Goal: Task Accomplishment & Management: Use online tool/utility

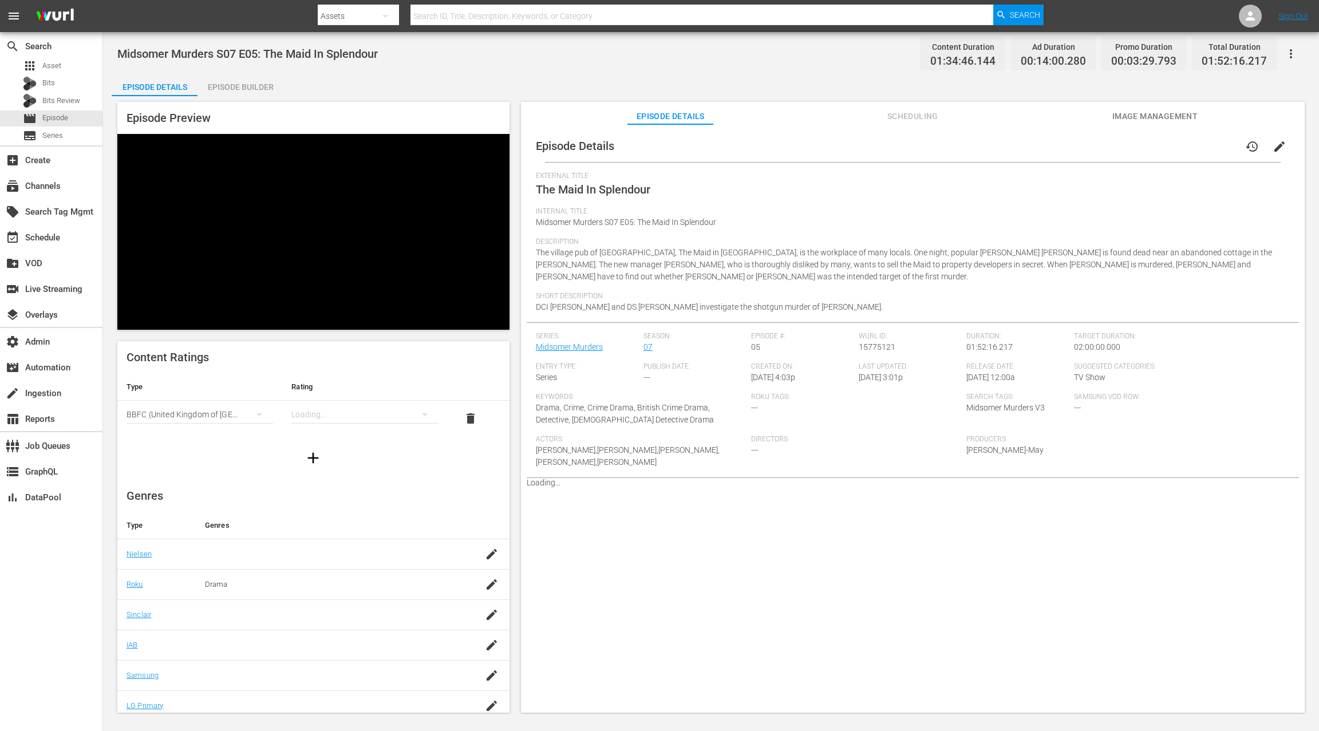
click at [258, 88] on div "Episode Builder" at bounding box center [241, 86] width 86 height 27
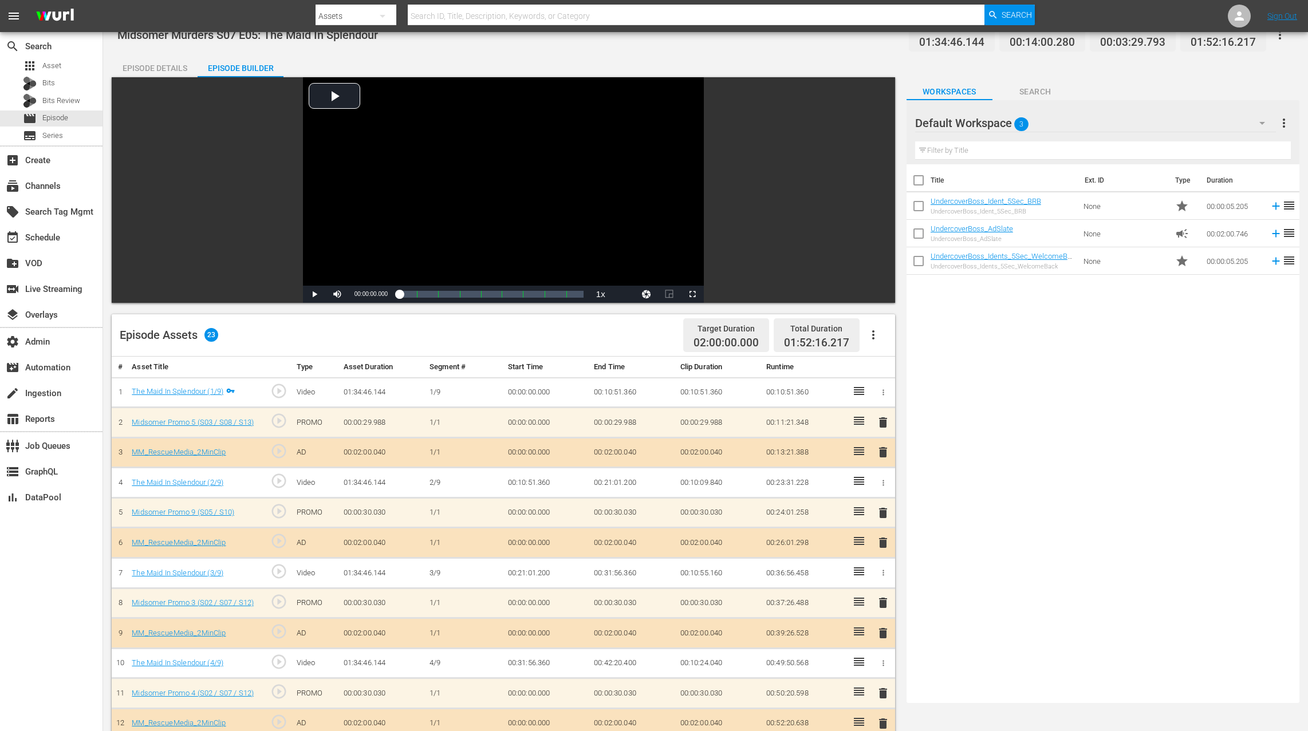
scroll to position [159, 0]
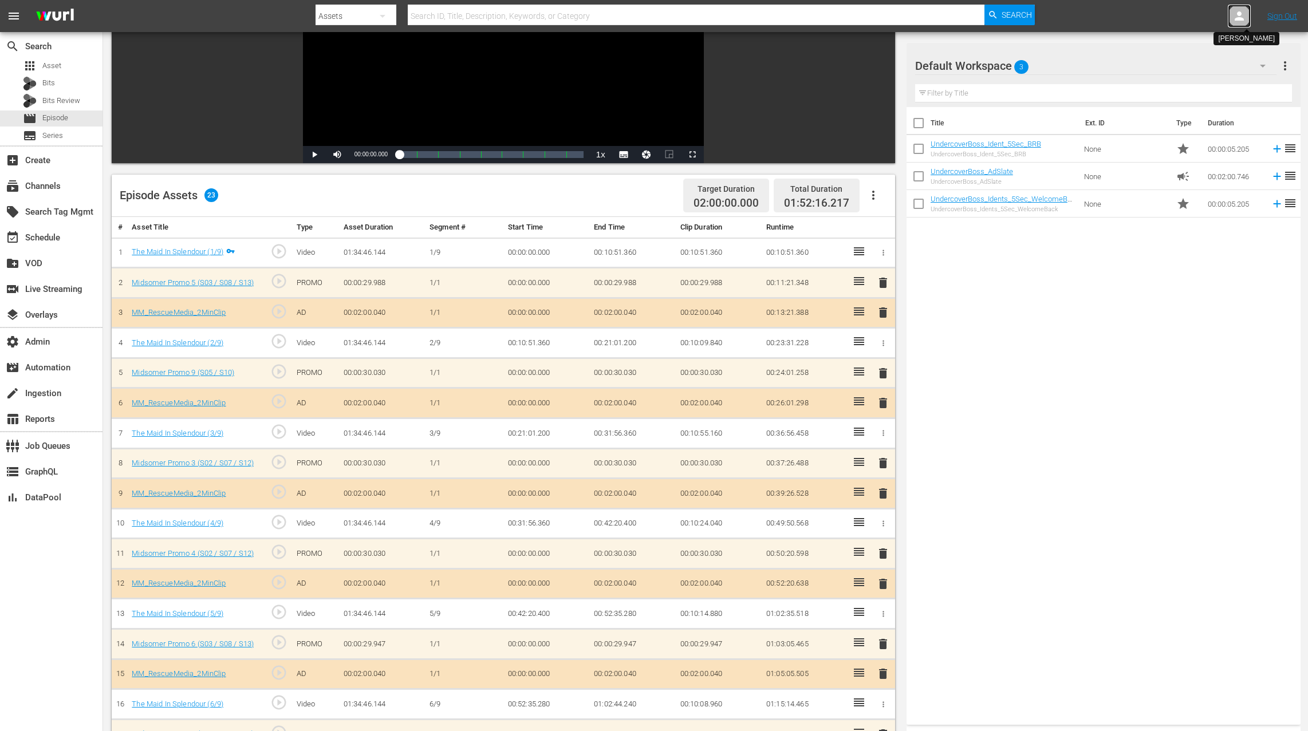
click at [1240, 14] on icon at bounding box center [1238, 15] width 9 height 9
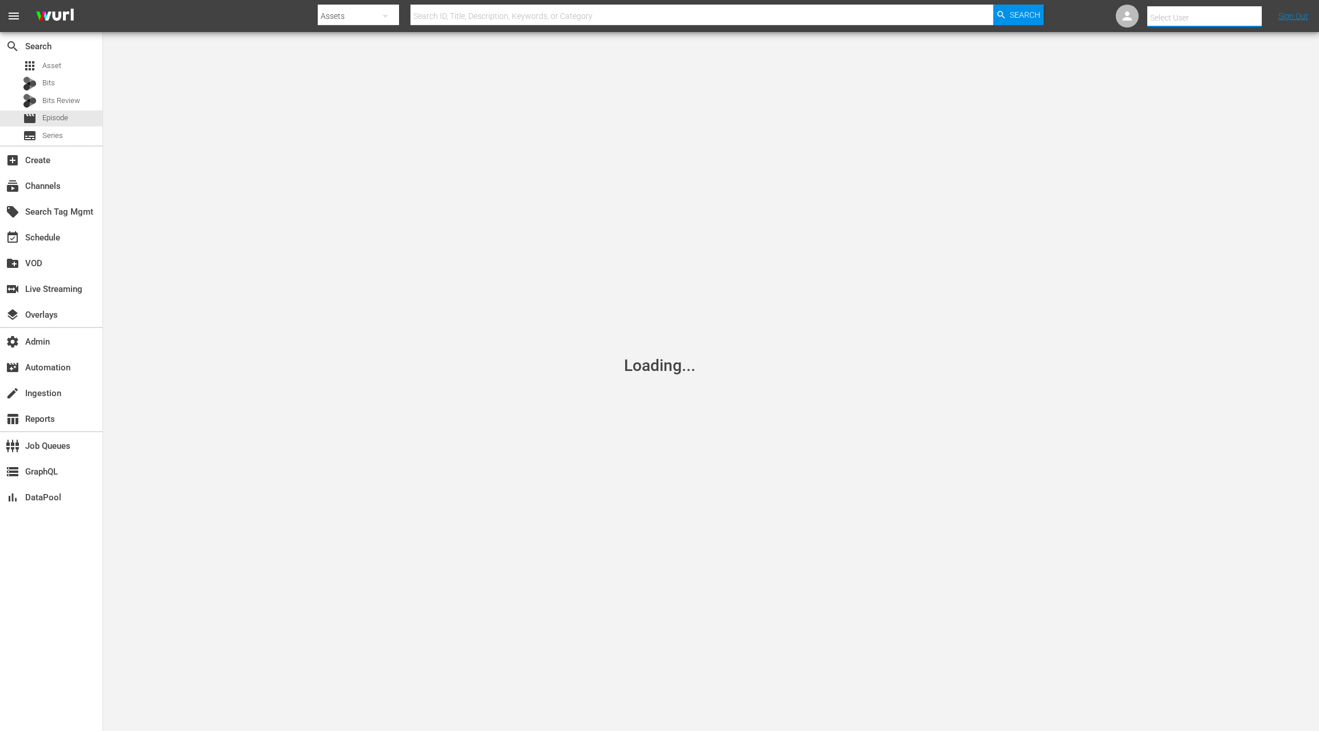
click at [1233, 16] on input "text" at bounding box center [1220, 17] width 147 height 27
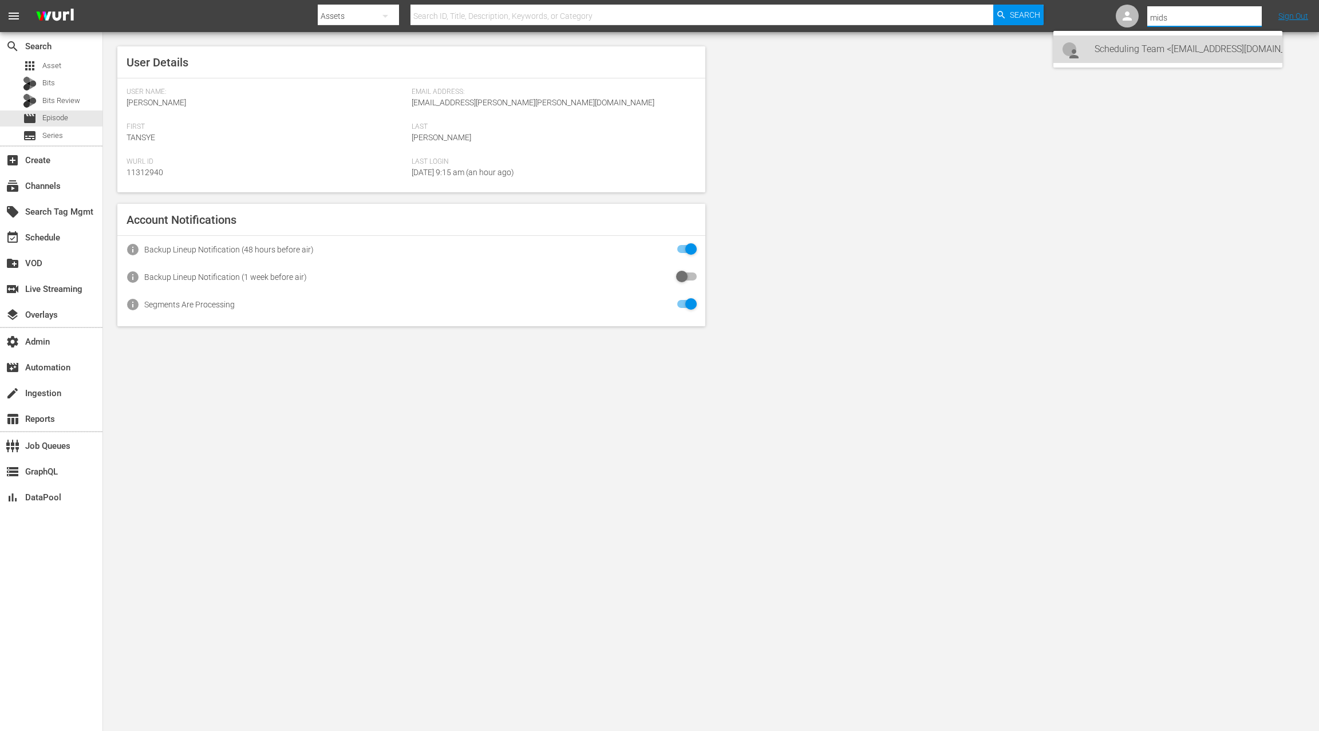
click at [1215, 44] on div "Scheduling Team <Midsomer@All3Media.com>" at bounding box center [1184, 48] width 179 height 27
type input "Scheduling Team (11313726)"
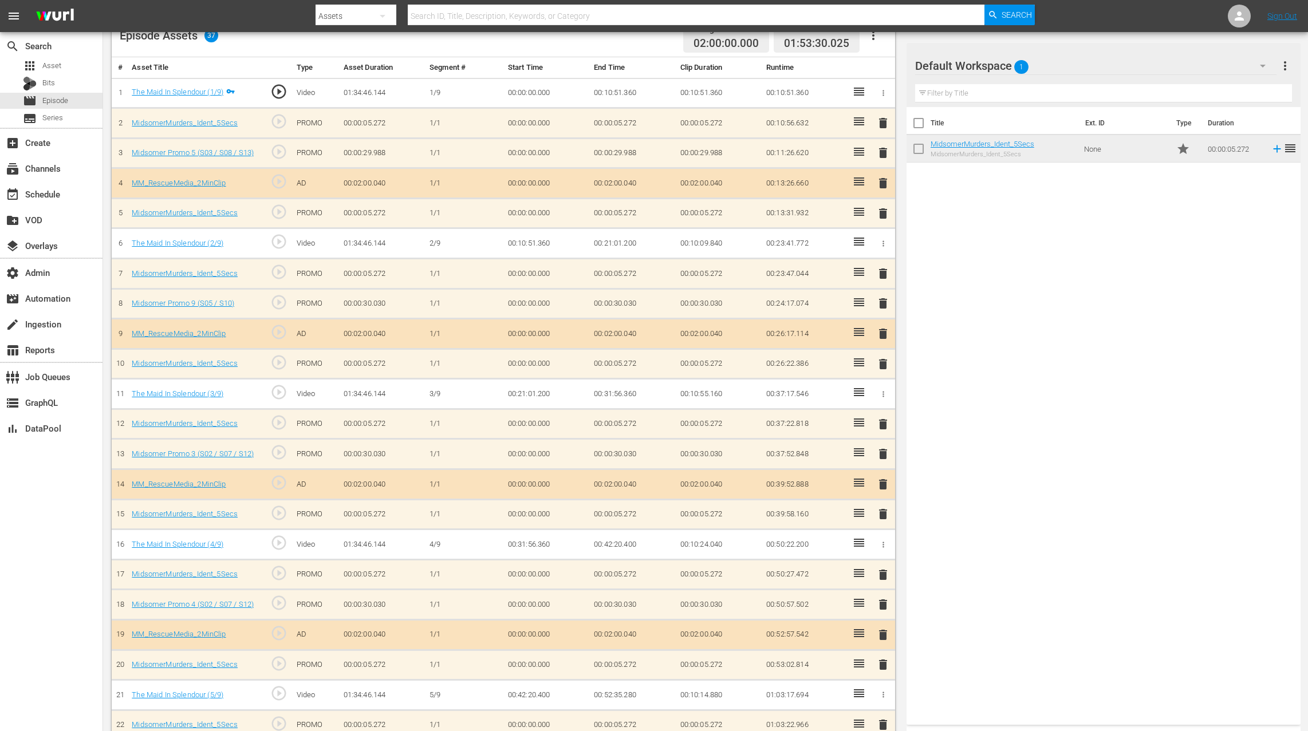
scroll to position [308, 0]
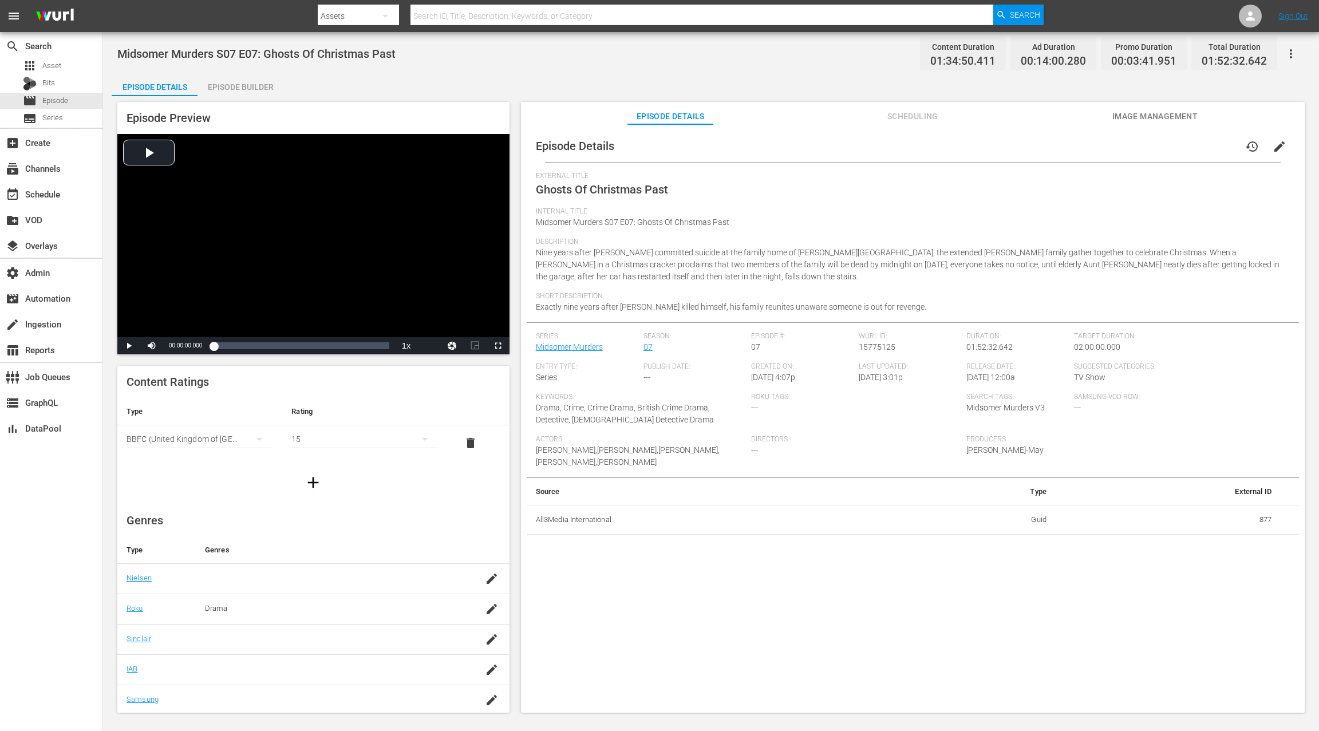
drag, startPoint x: 251, startPoint y: 84, endPoint x: 259, endPoint y: 81, distance: 8.5
click at [251, 84] on div "Episode Builder" at bounding box center [241, 86] width 86 height 27
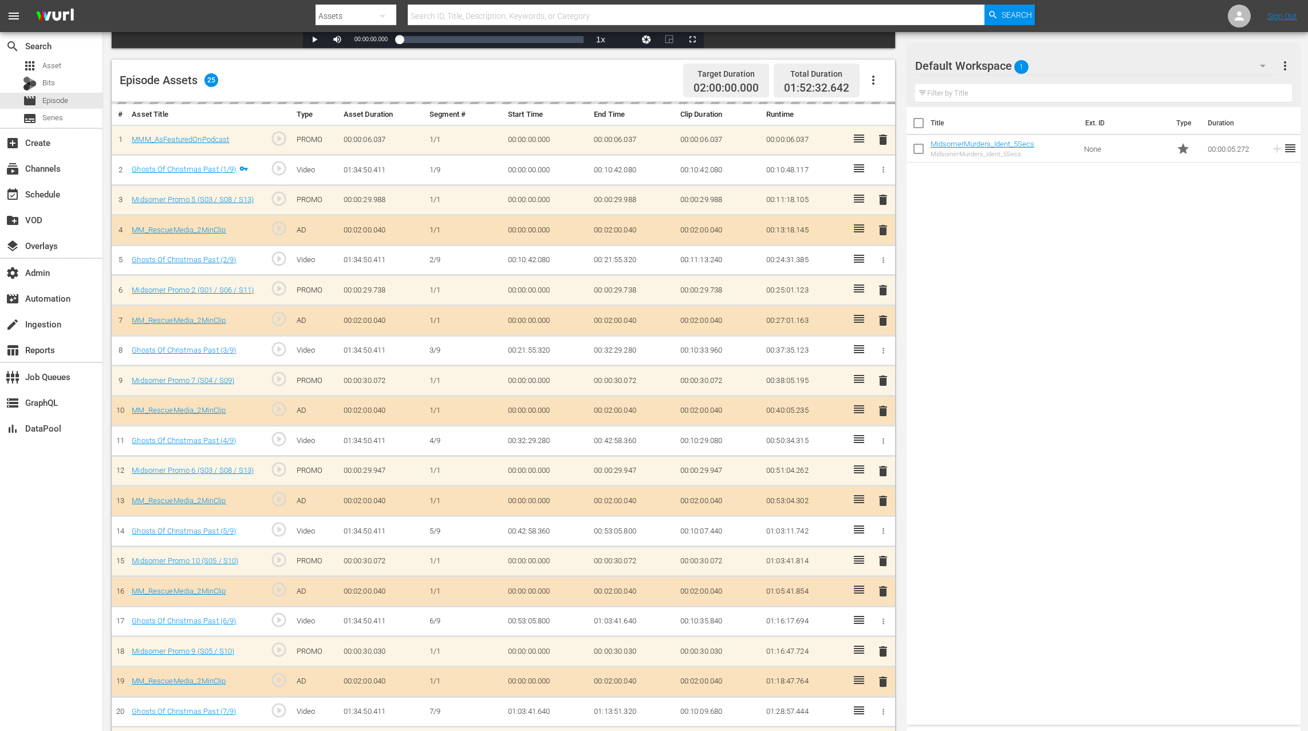
scroll to position [294, 0]
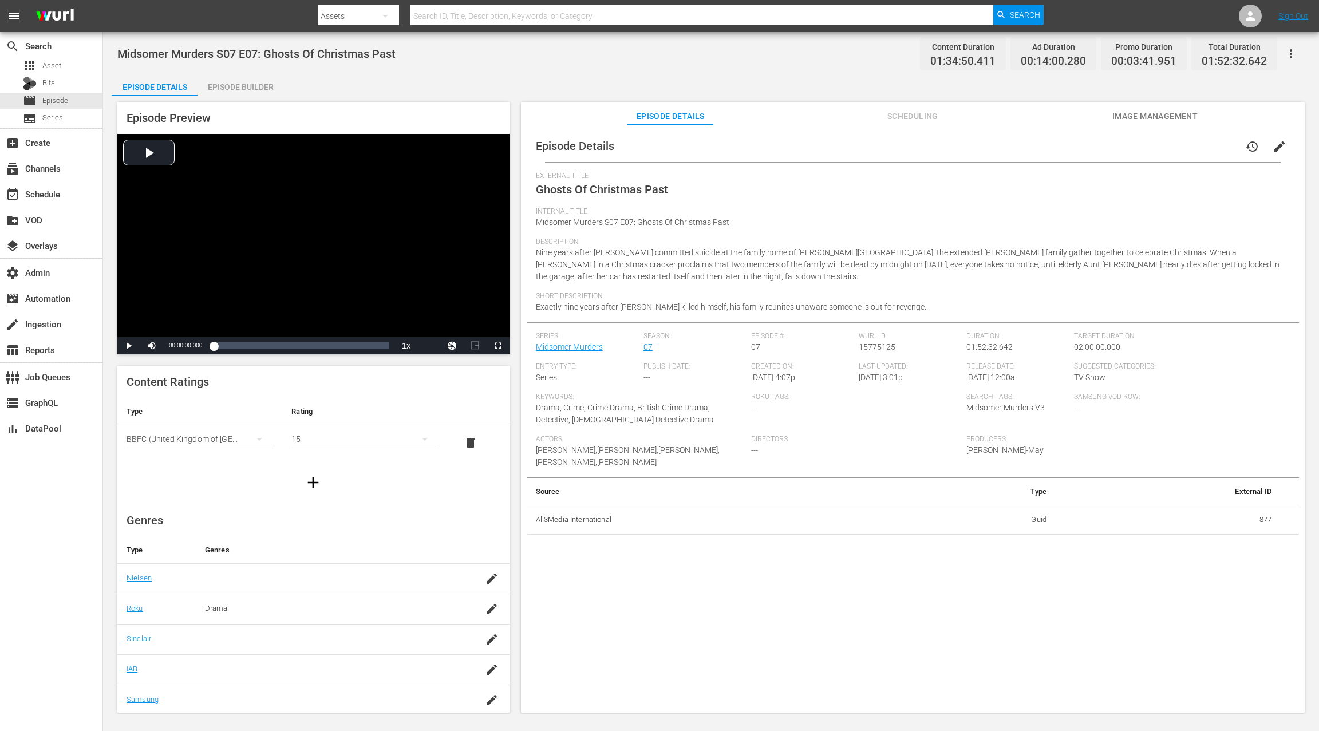
click at [252, 85] on div "Episode Builder" at bounding box center [241, 86] width 86 height 27
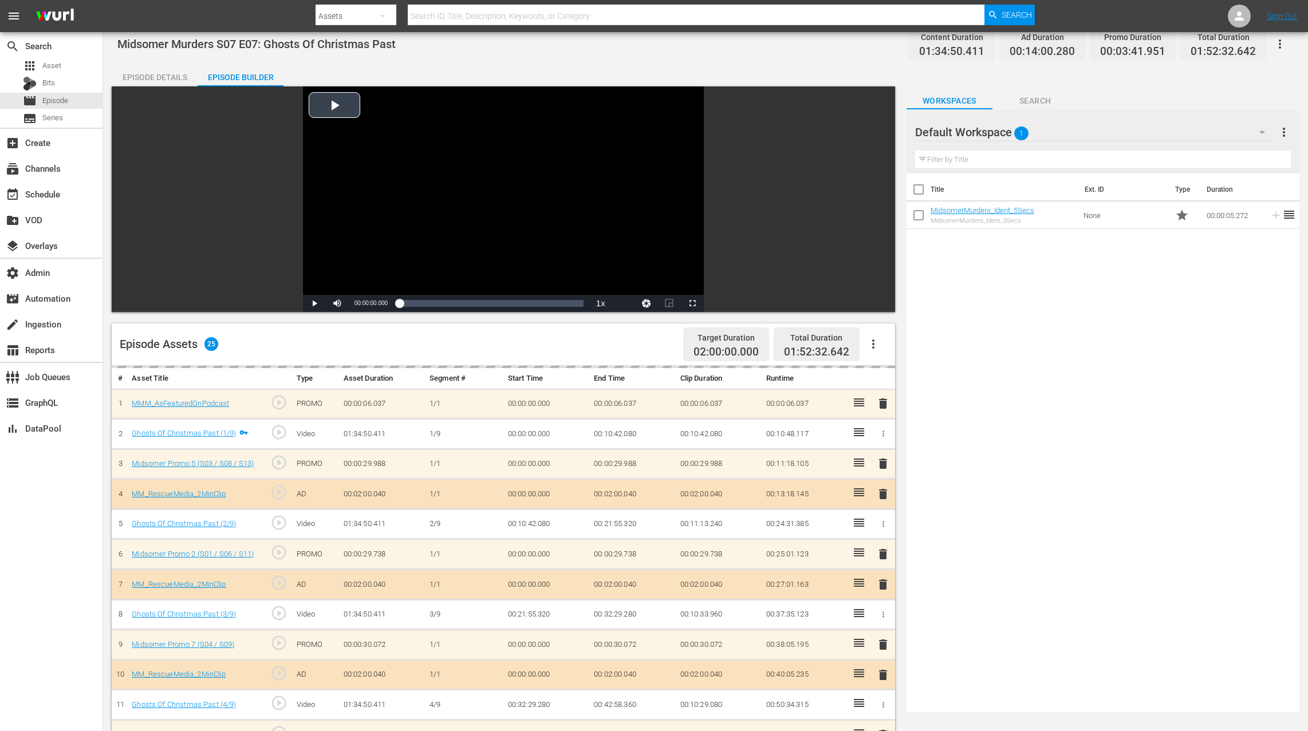
scroll to position [74, 0]
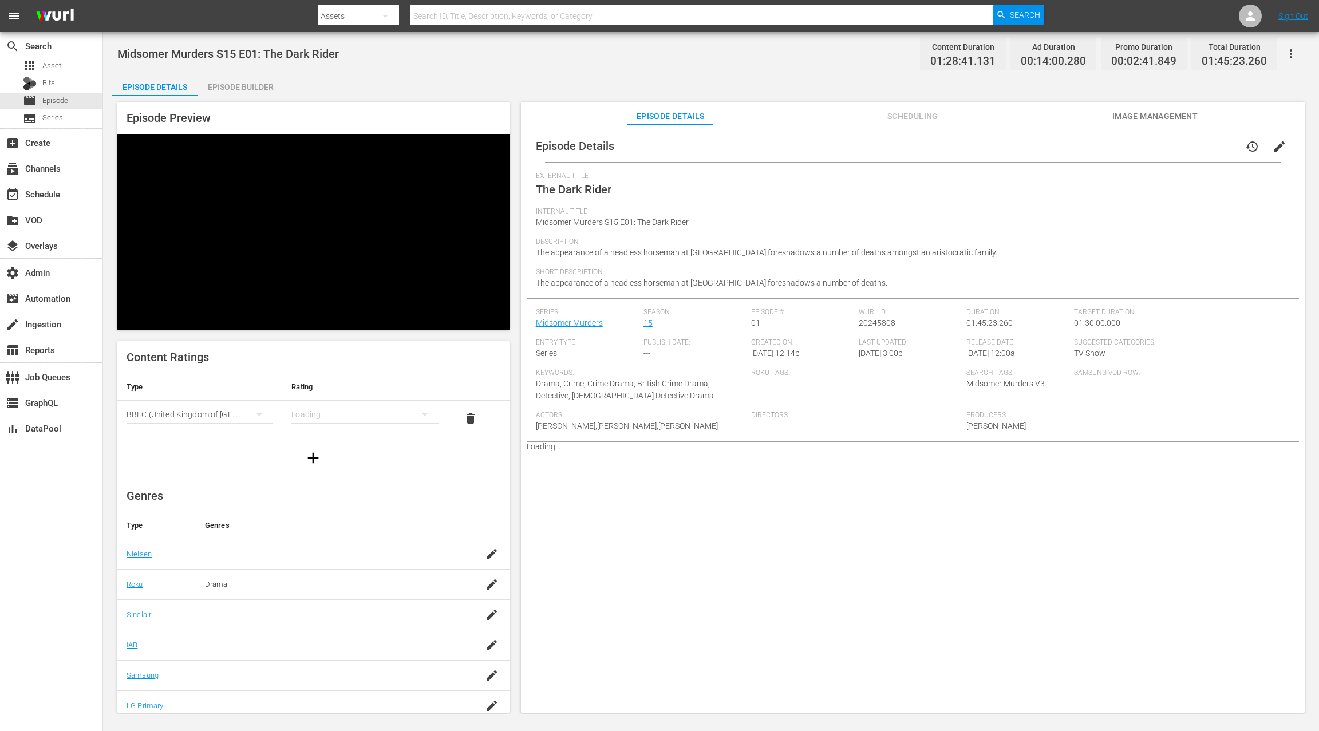
click at [268, 84] on div "Episode Builder" at bounding box center [241, 86] width 86 height 27
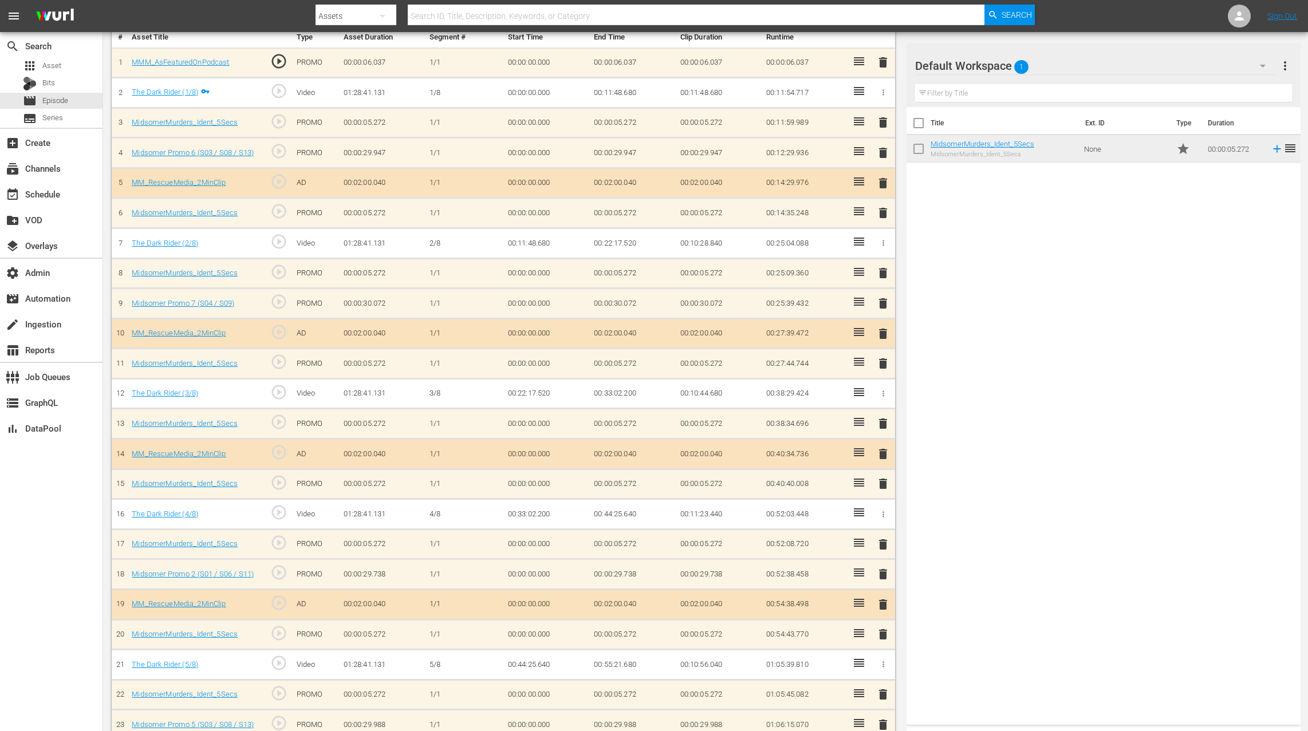
scroll to position [287, 0]
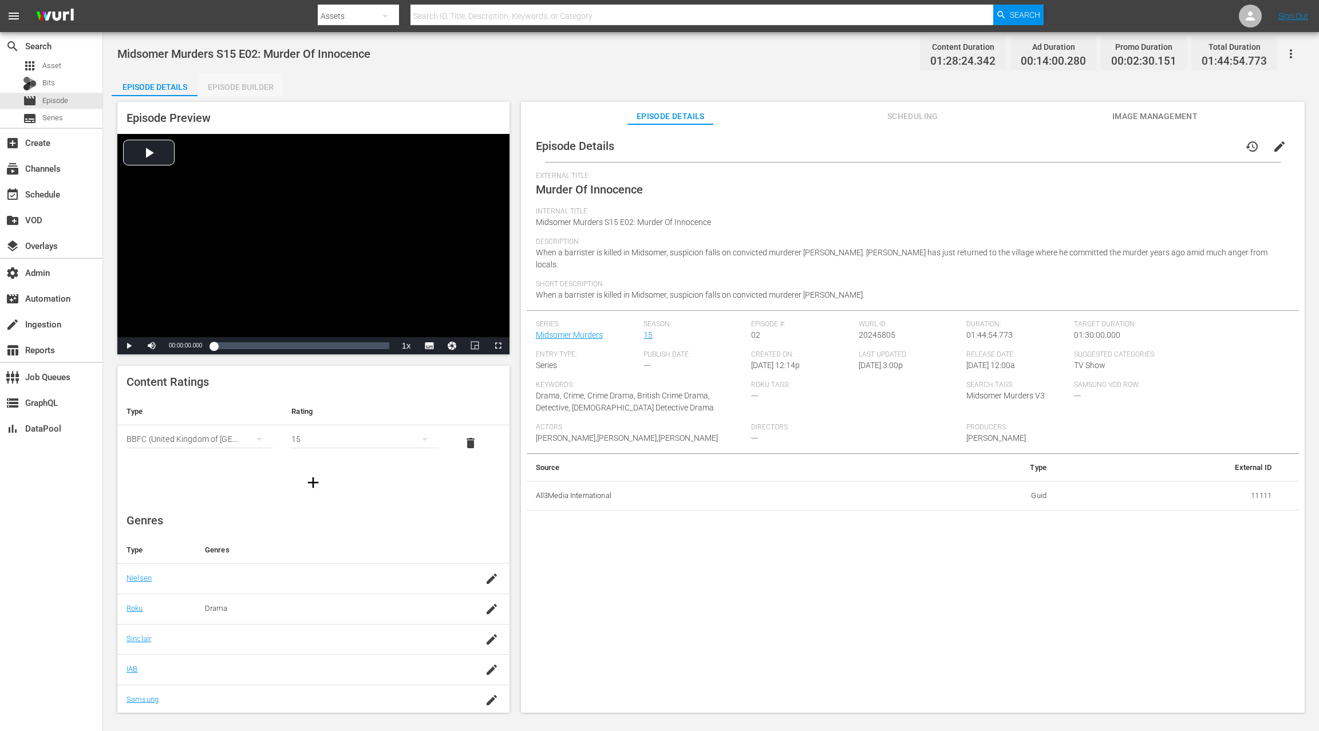
click at [258, 84] on div "Episode Builder" at bounding box center [241, 86] width 86 height 27
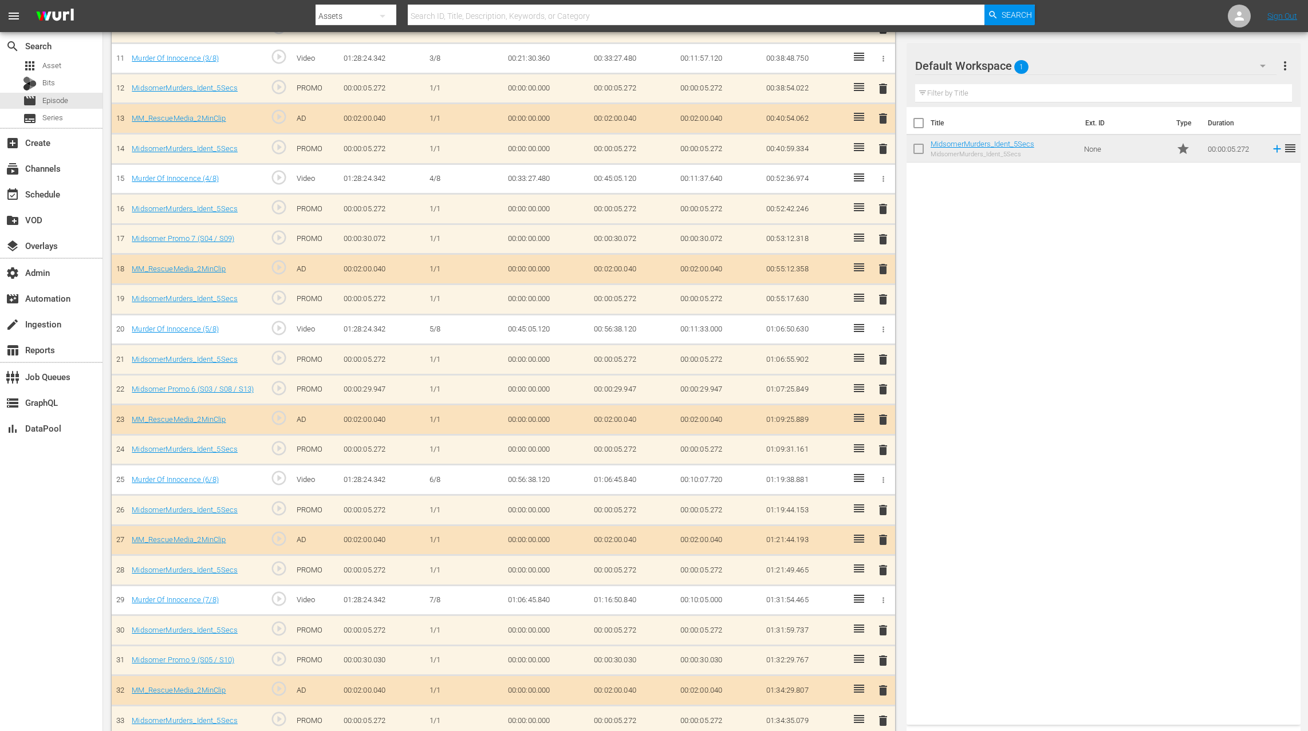
scroll to position [684, 0]
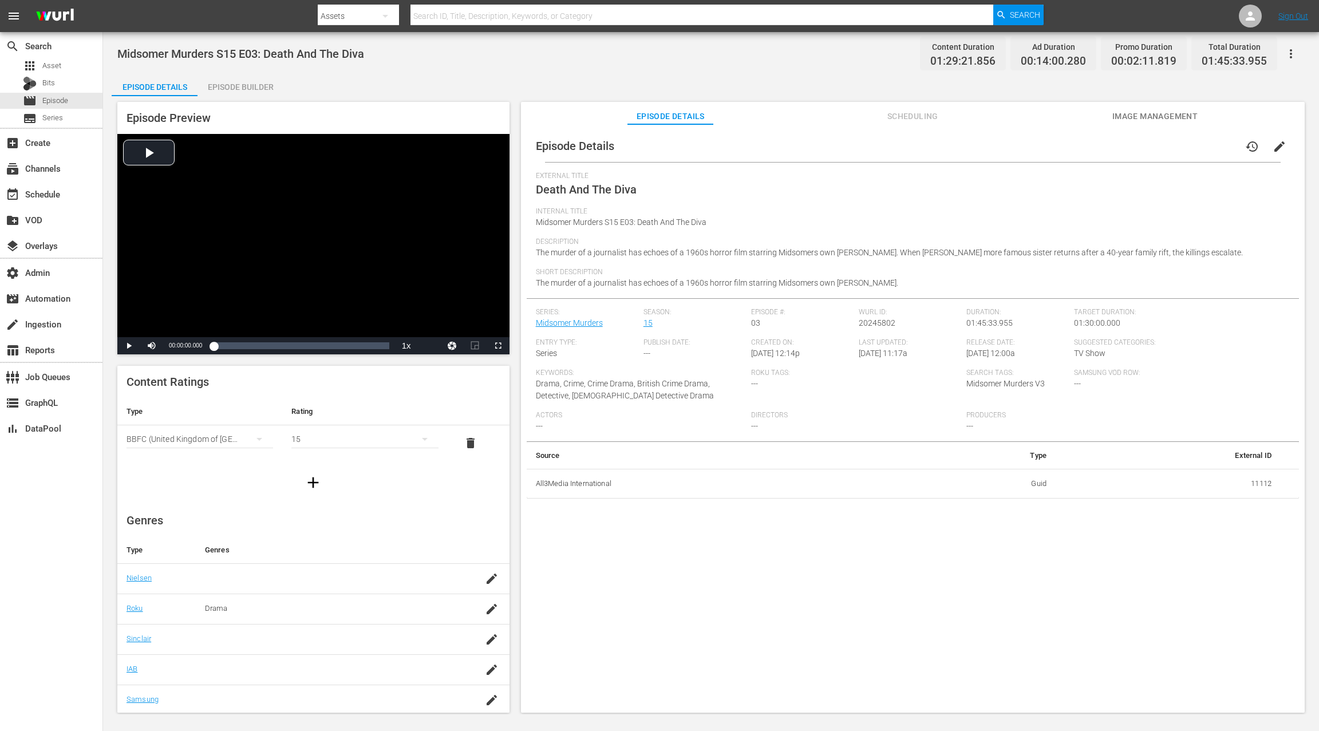
click at [257, 82] on div "Episode Builder" at bounding box center [241, 86] width 86 height 27
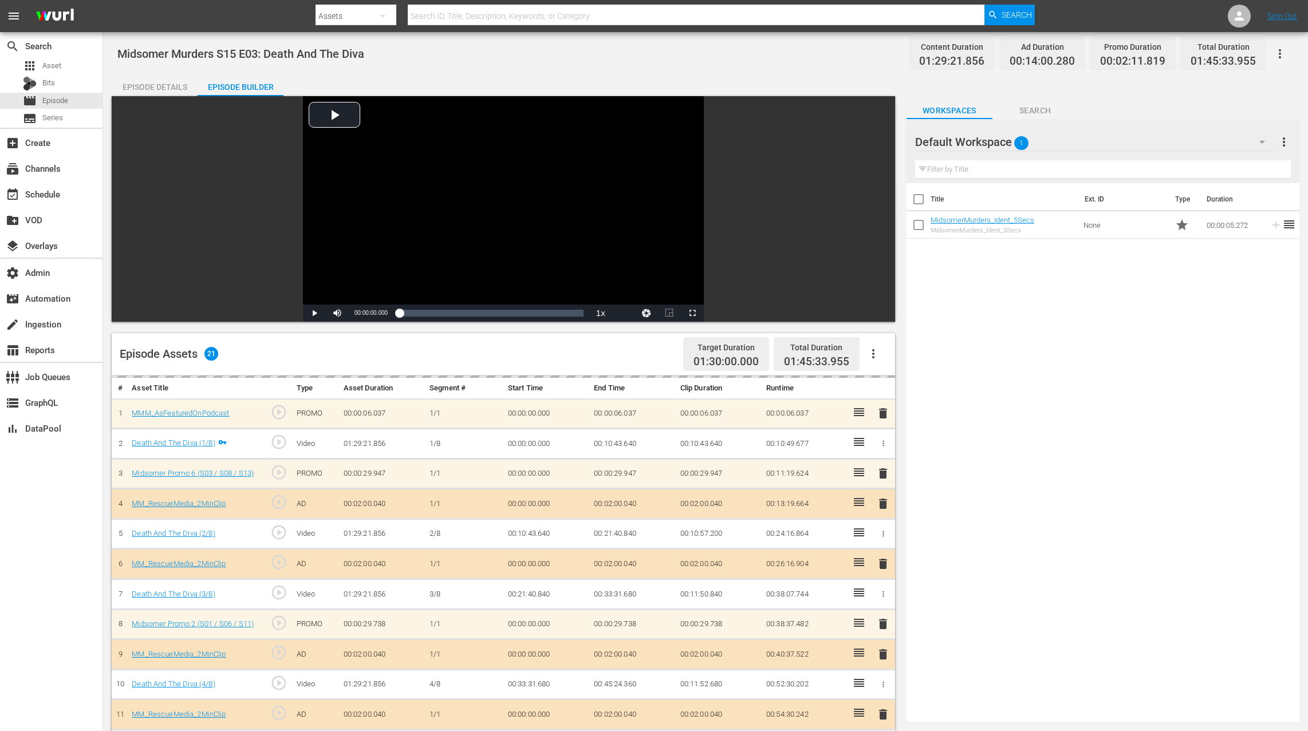
scroll to position [92, 0]
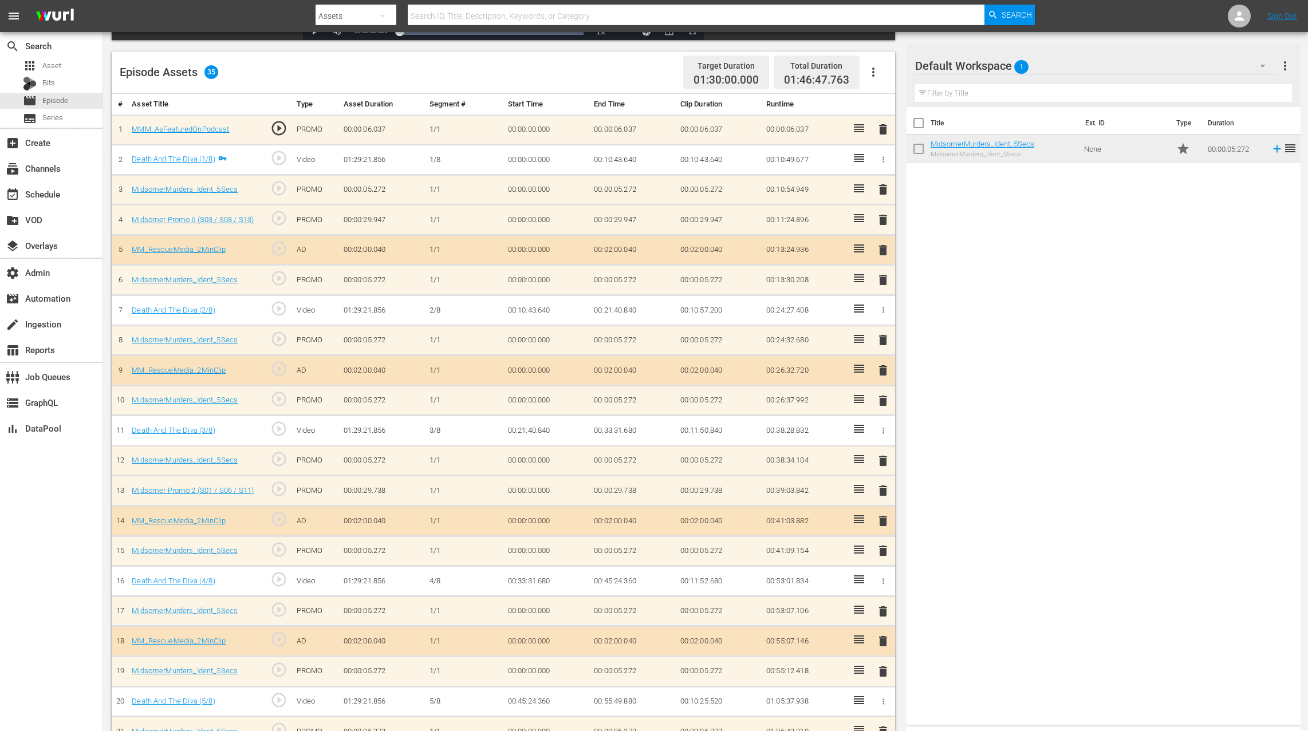
scroll to position [231, 0]
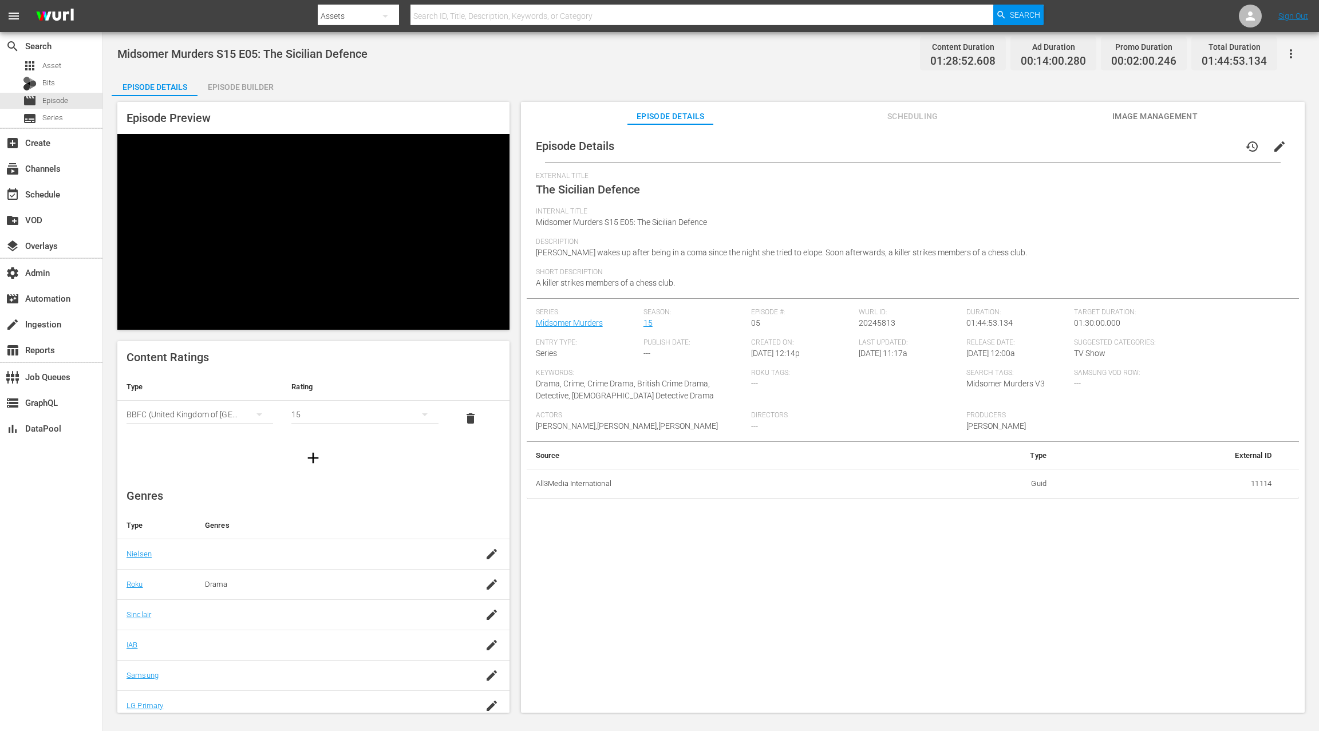
click at [239, 87] on div "Episode Builder" at bounding box center [241, 86] width 86 height 27
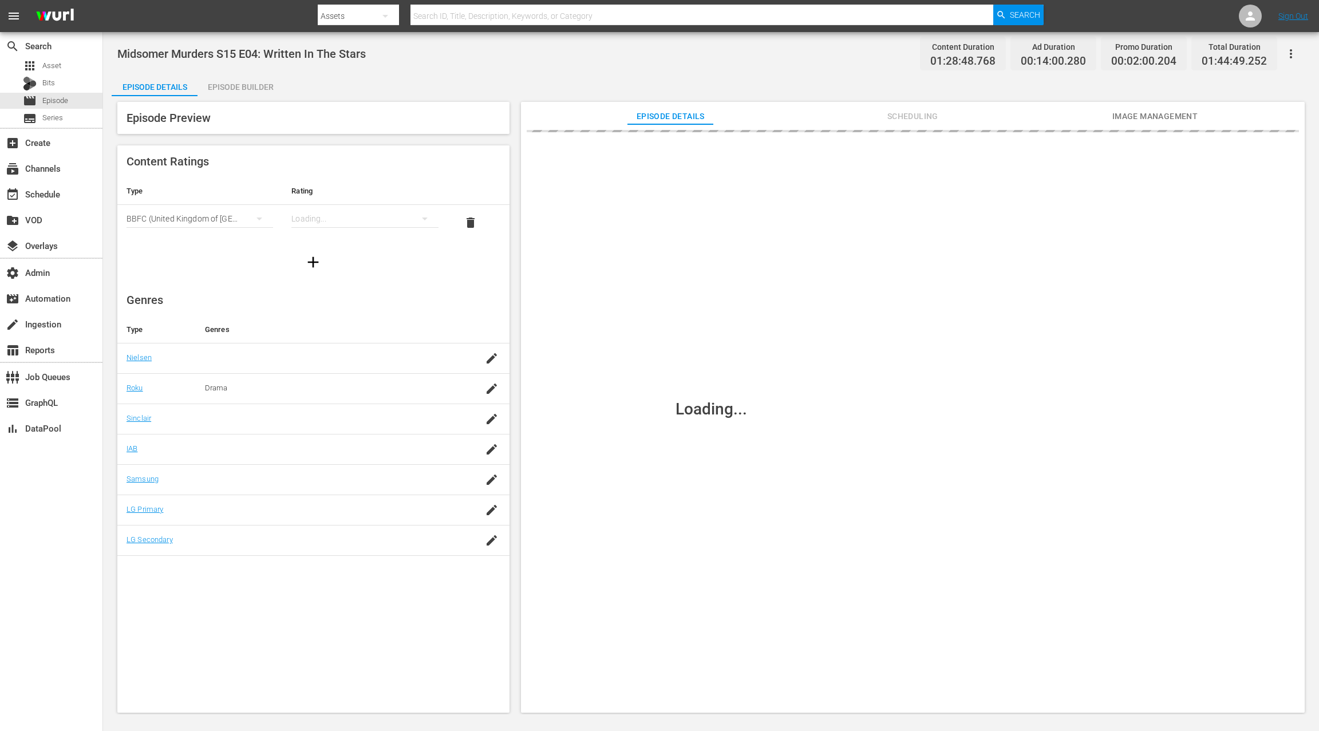
drag, startPoint x: 231, startPoint y: 90, endPoint x: 231, endPoint y: 82, distance: 7.4
click at [231, 89] on div "Episode Builder" at bounding box center [241, 86] width 86 height 27
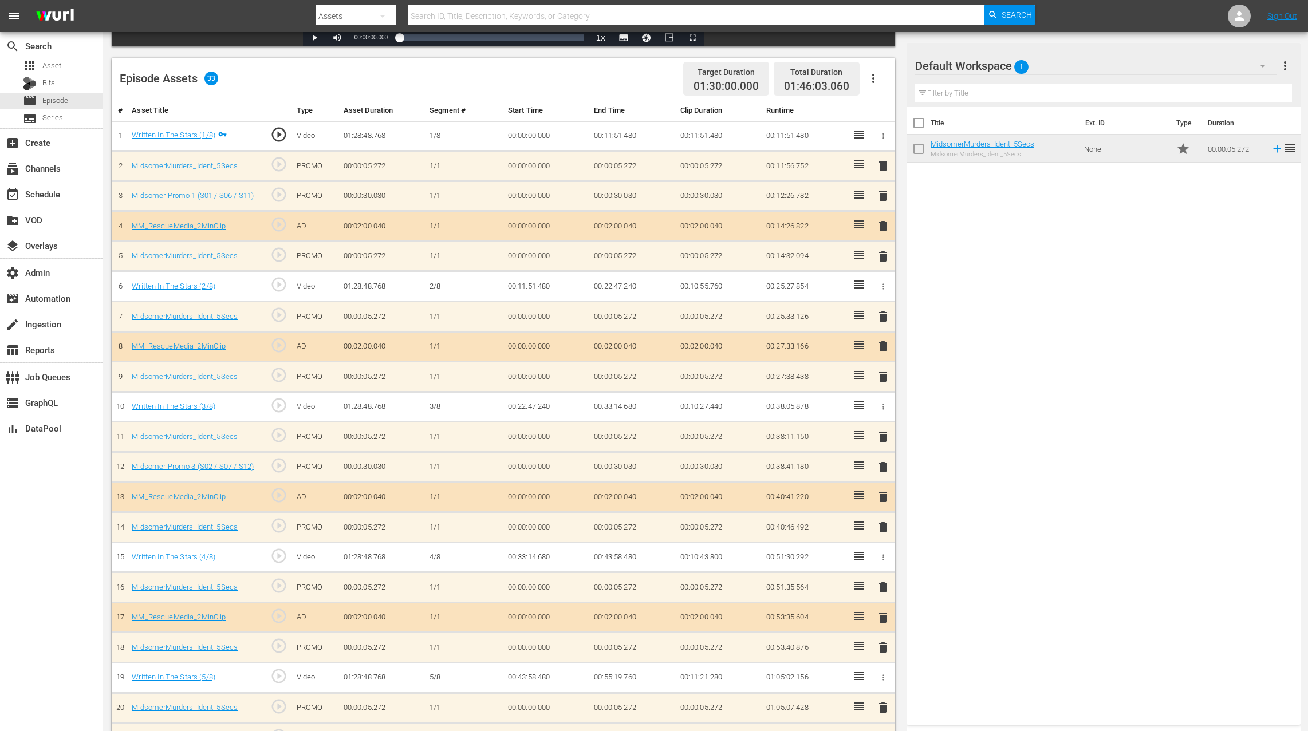
scroll to position [191, 0]
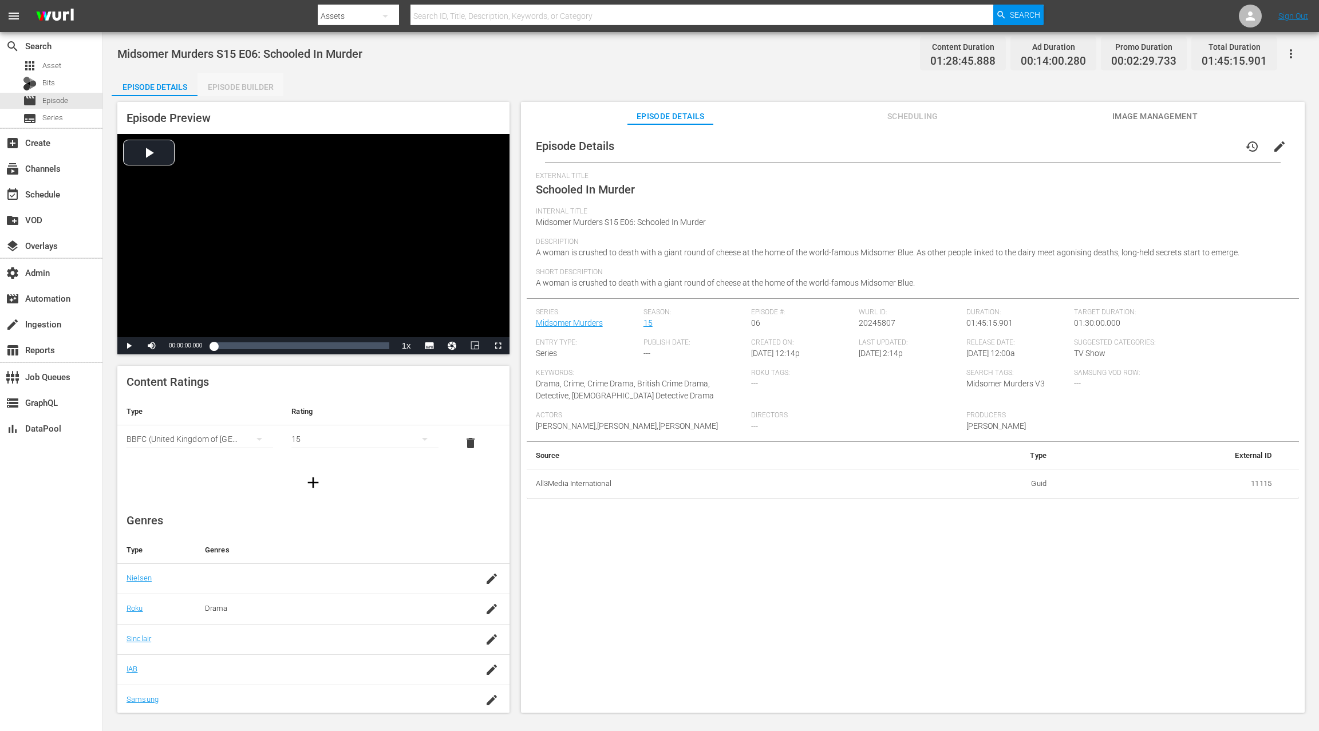
click at [238, 84] on div "Episode Builder" at bounding box center [241, 86] width 86 height 27
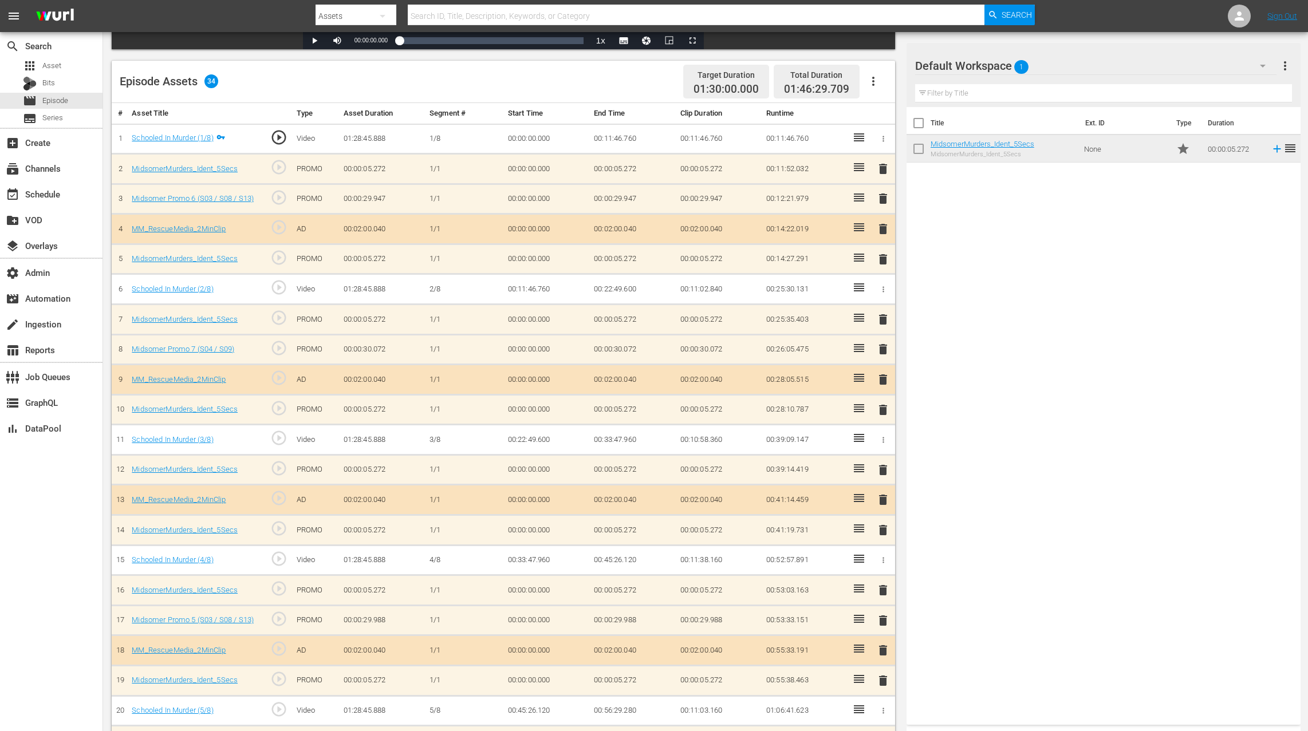
scroll to position [117, 0]
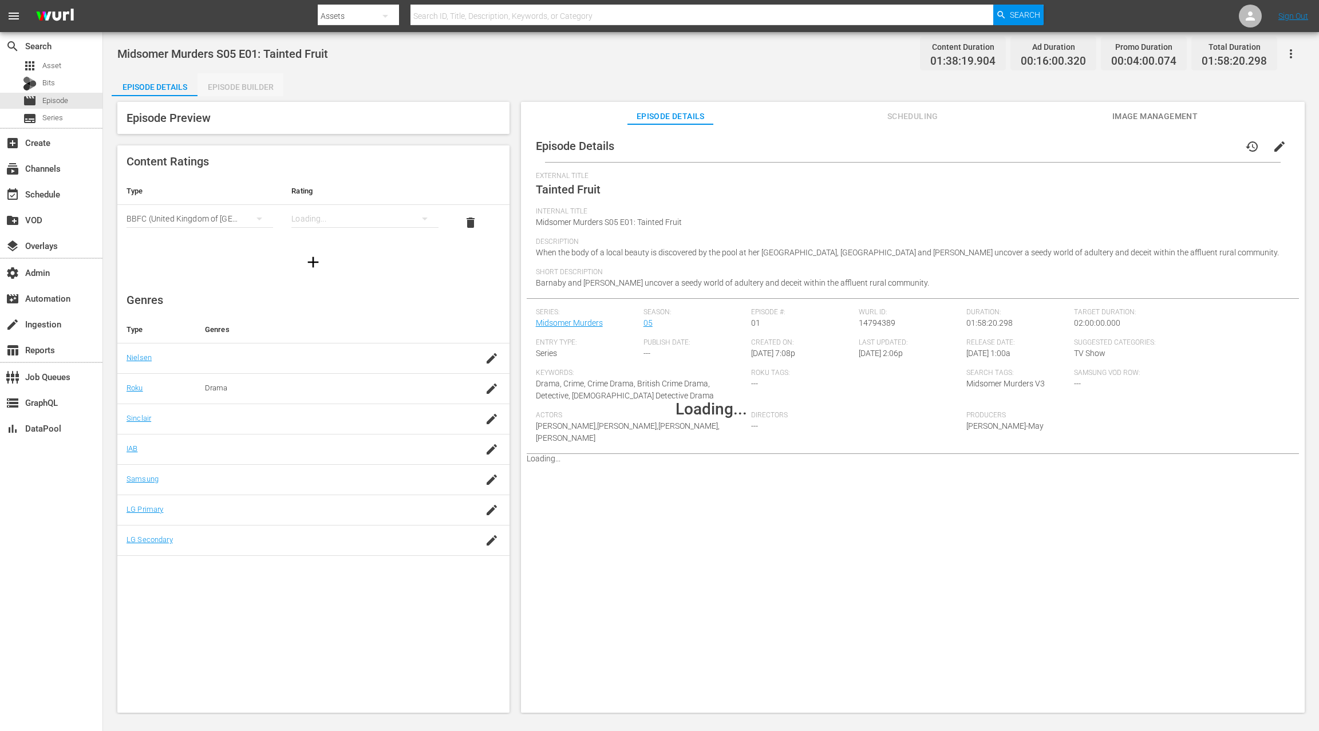
click at [246, 86] on div "Episode Builder" at bounding box center [241, 86] width 86 height 27
click at [240, 77] on div "Episode Builder" at bounding box center [241, 86] width 86 height 27
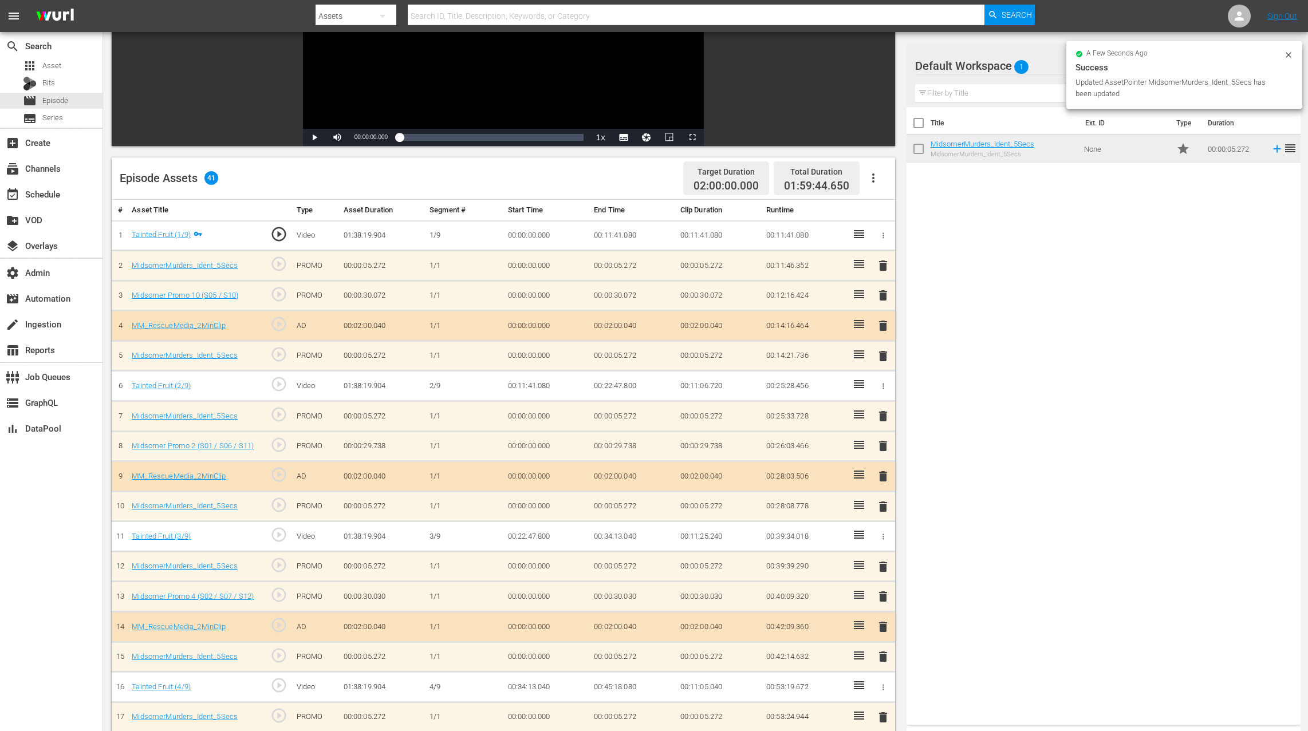
scroll to position [91, 0]
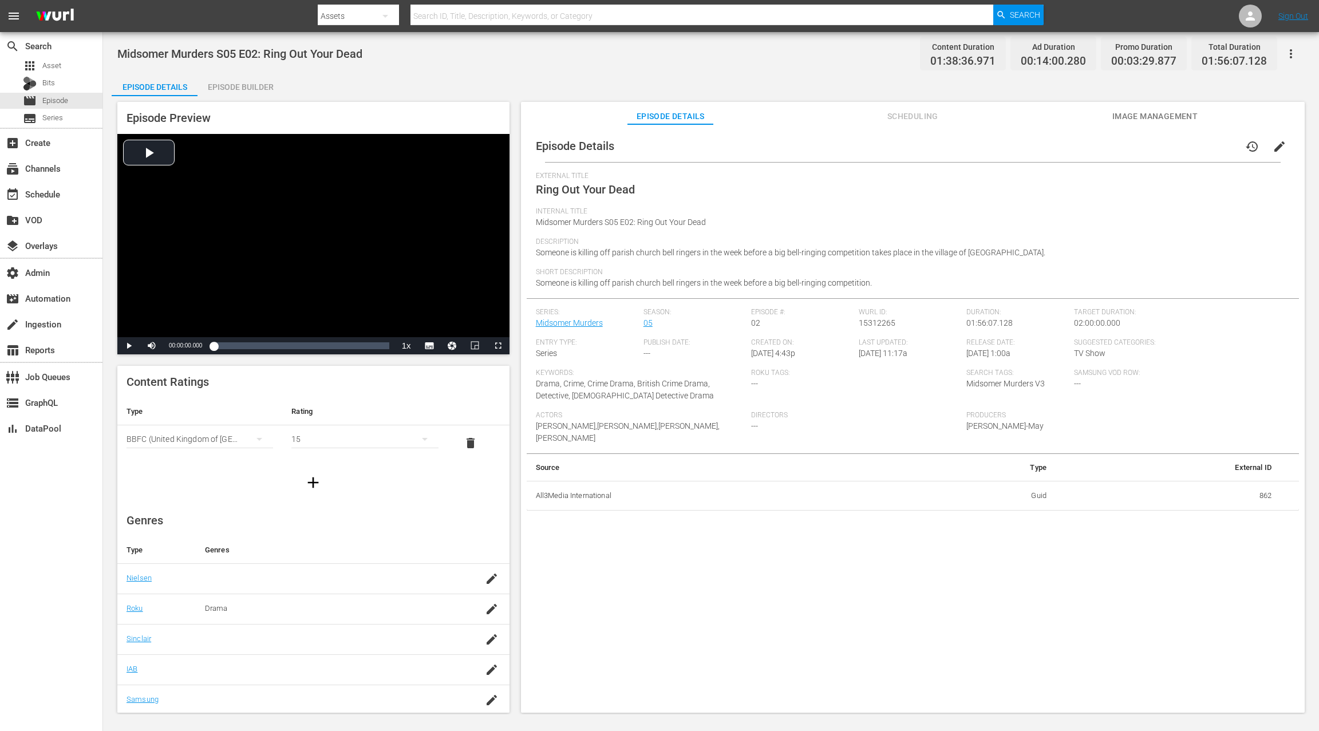
click at [254, 89] on div "Episode Builder" at bounding box center [241, 86] width 86 height 27
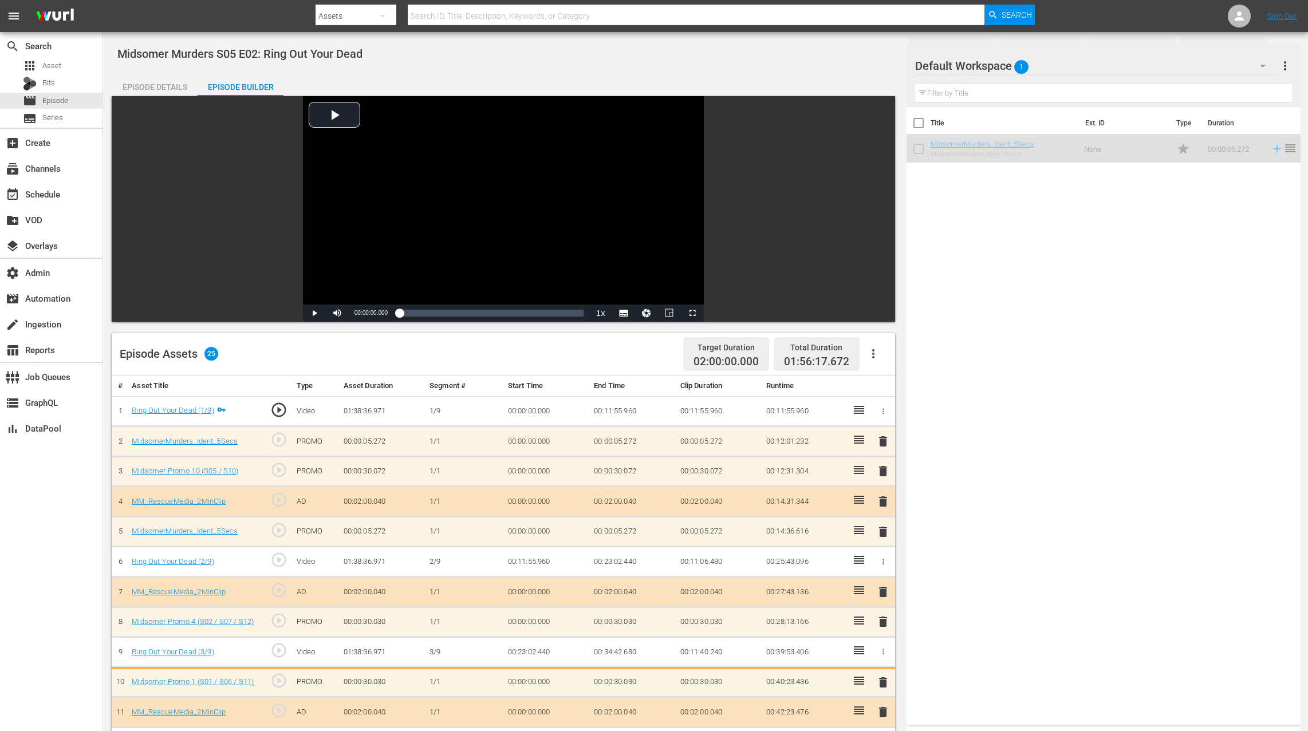
scroll to position [273, 0]
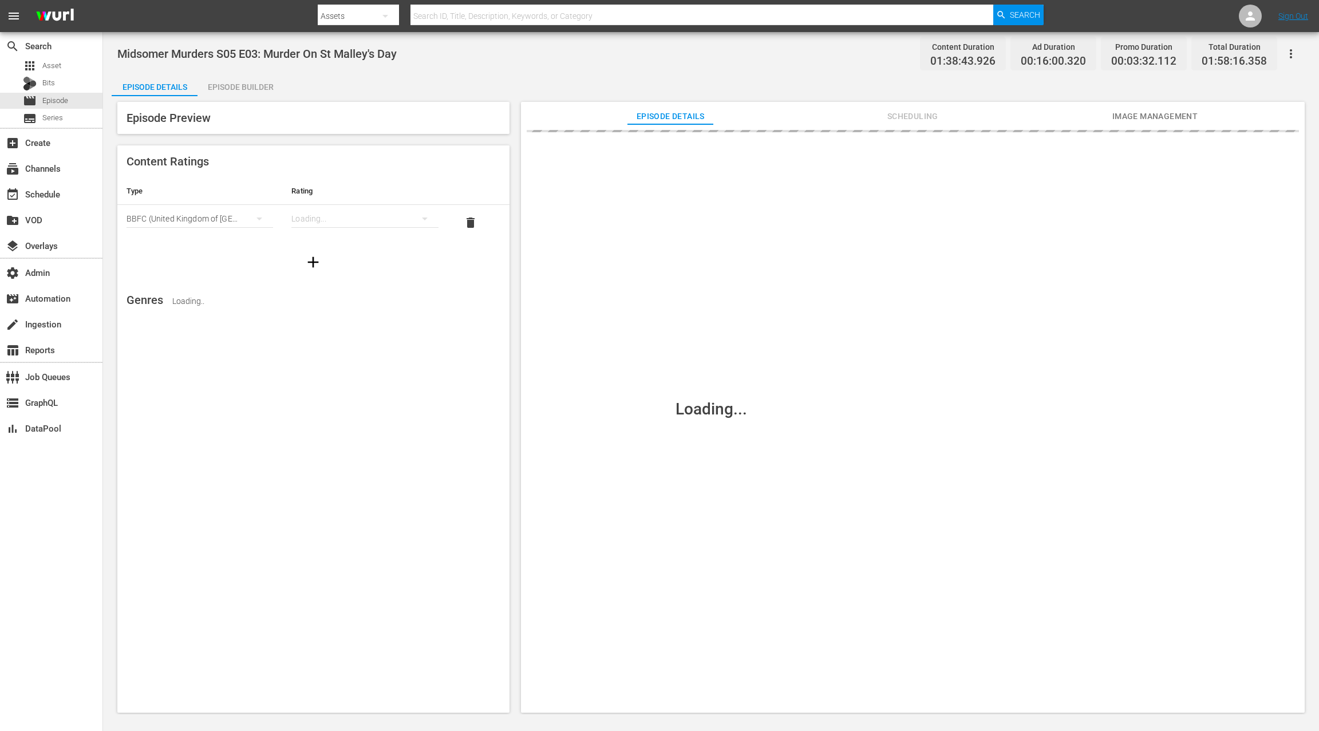
click at [242, 77] on div "Episode Builder" at bounding box center [241, 86] width 86 height 27
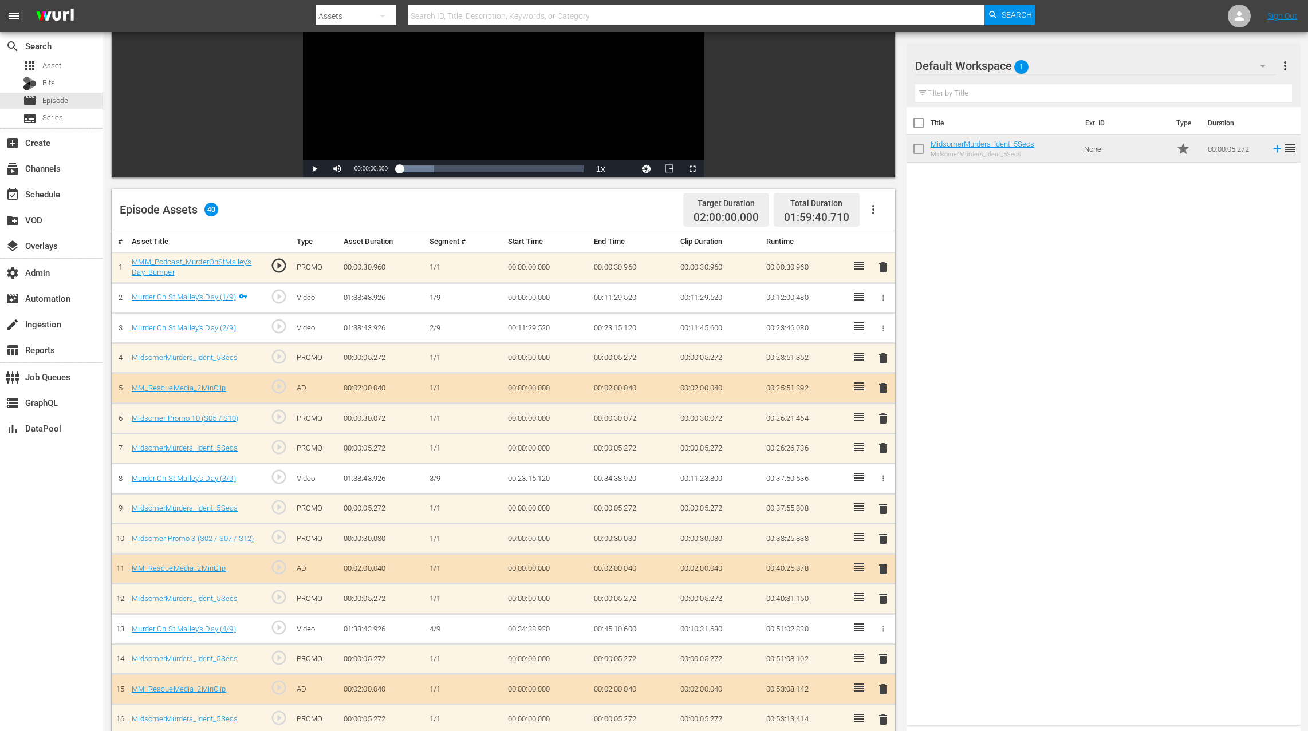
scroll to position [112, 0]
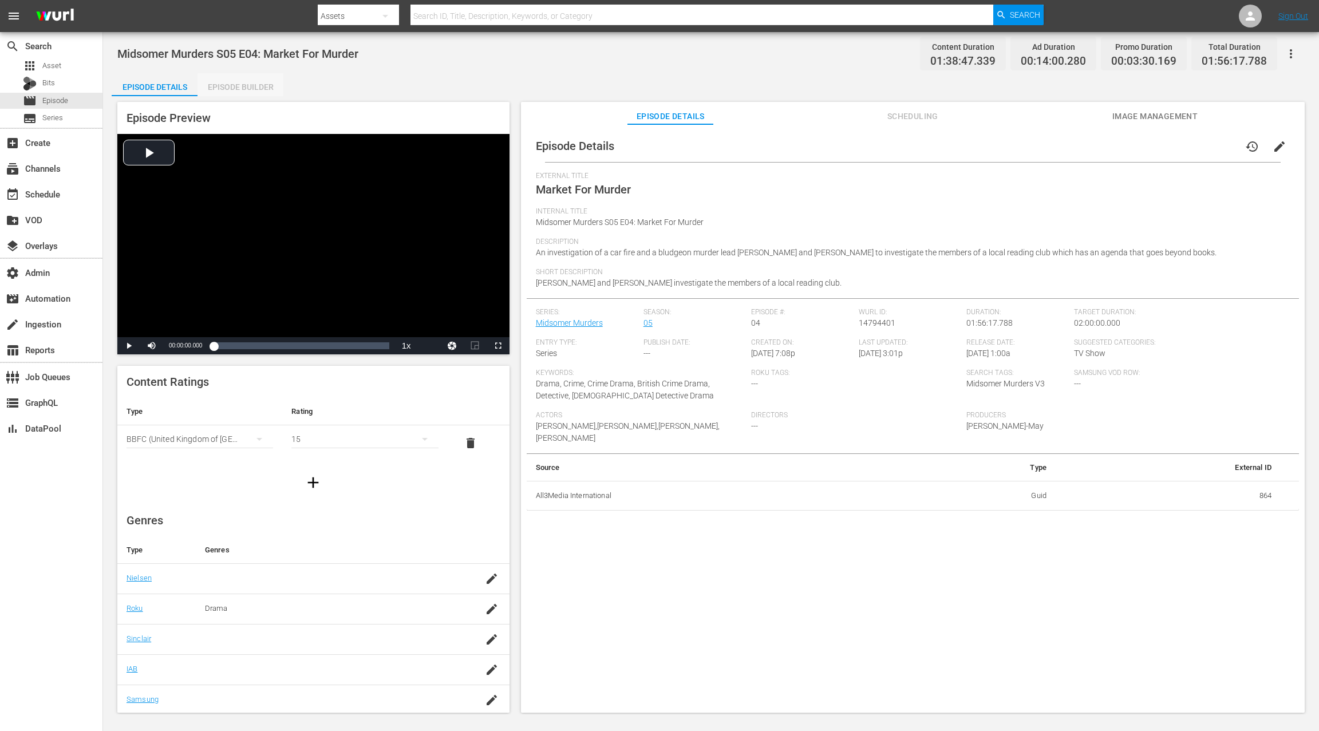
click at [267, 83] on div "Episode Builder" at bounding box center [241, 86] width 86 height 27
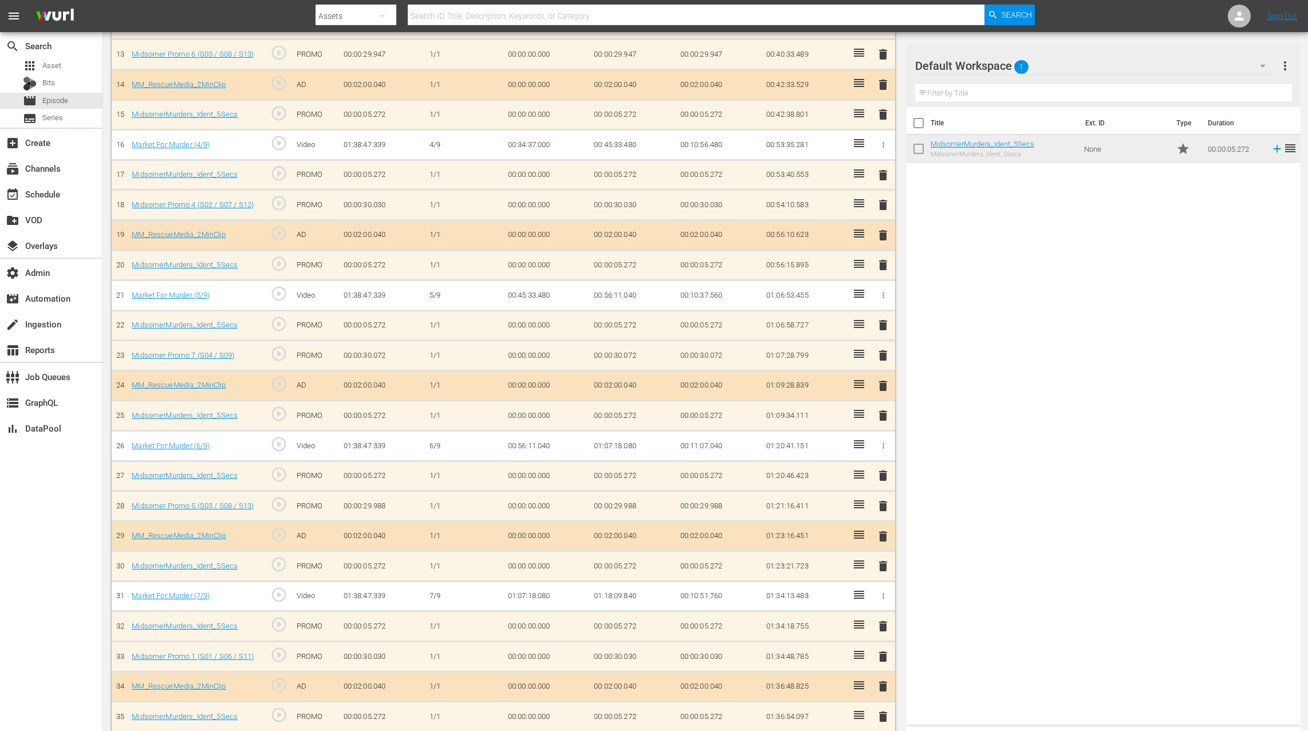
scroll to position [773, 0]
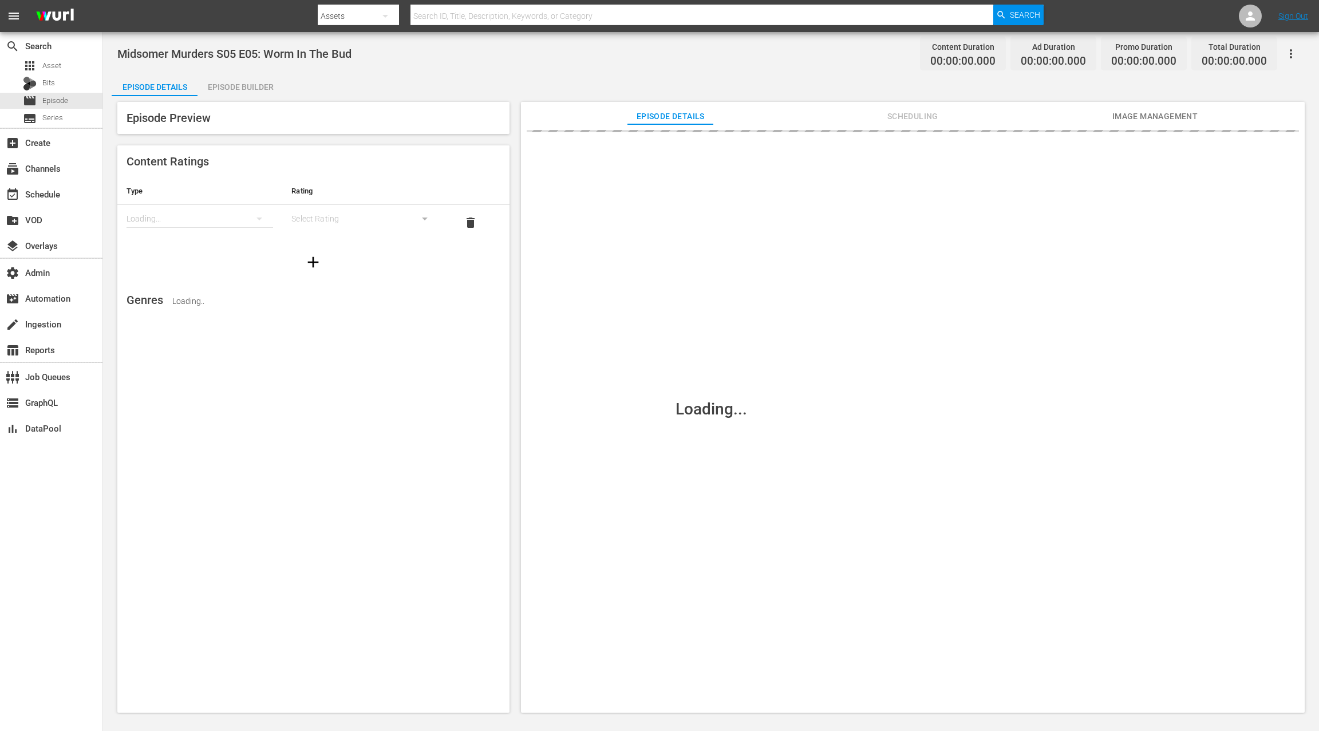
click at [262, 85] on div "Episode Builder" at bounding box center [241, 86] width 86 height 27
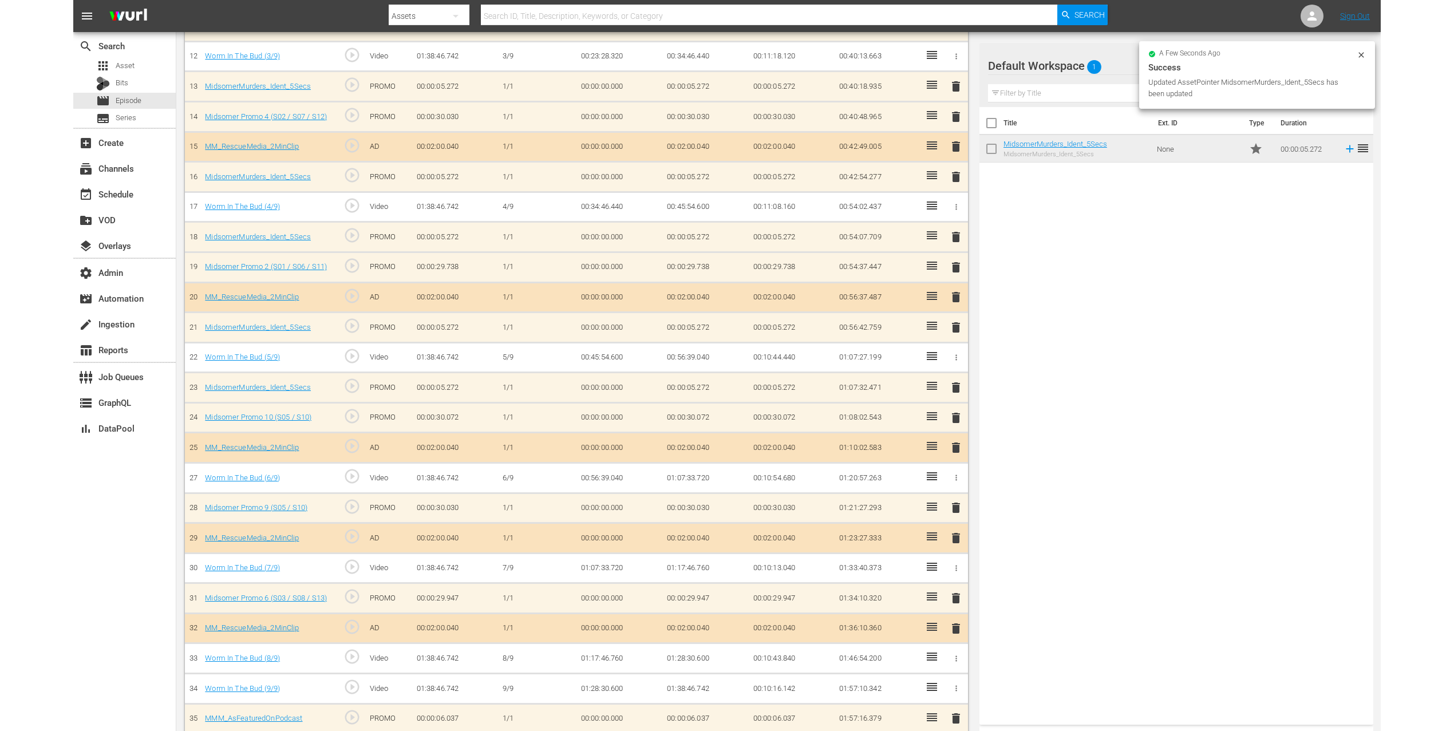
scroll to position [684, 0]
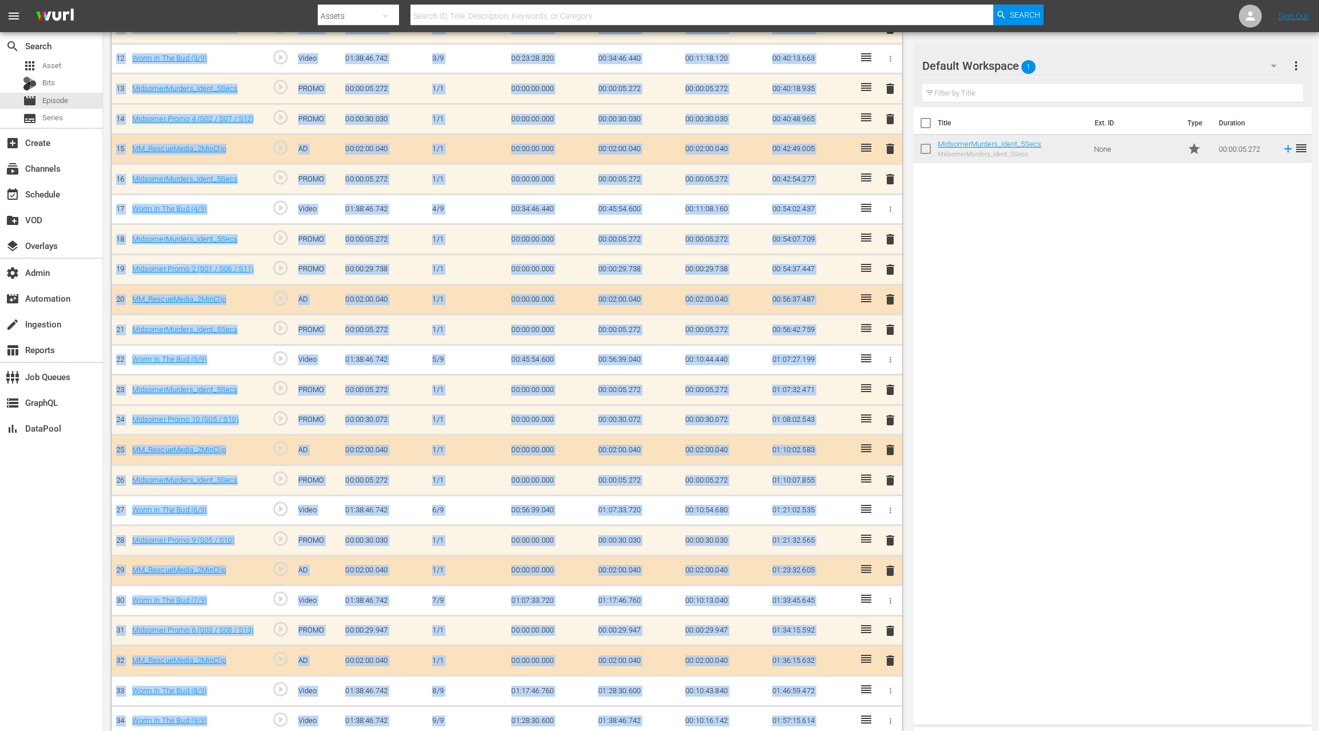
drag, startPoint x: 1318, startPoint y: 153, endPoint x: 1316, endPoint y: -121, distance: 274.2
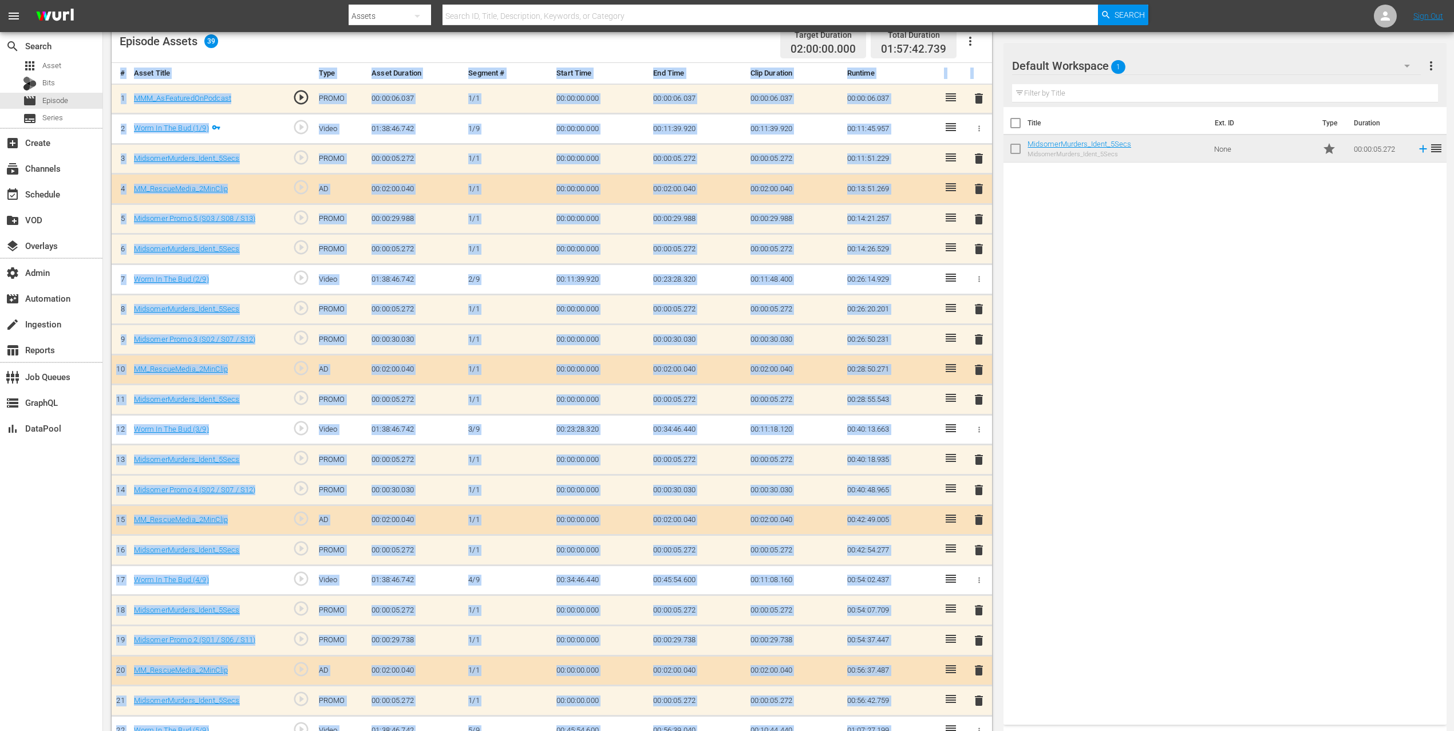
scroll to position [234, 0]
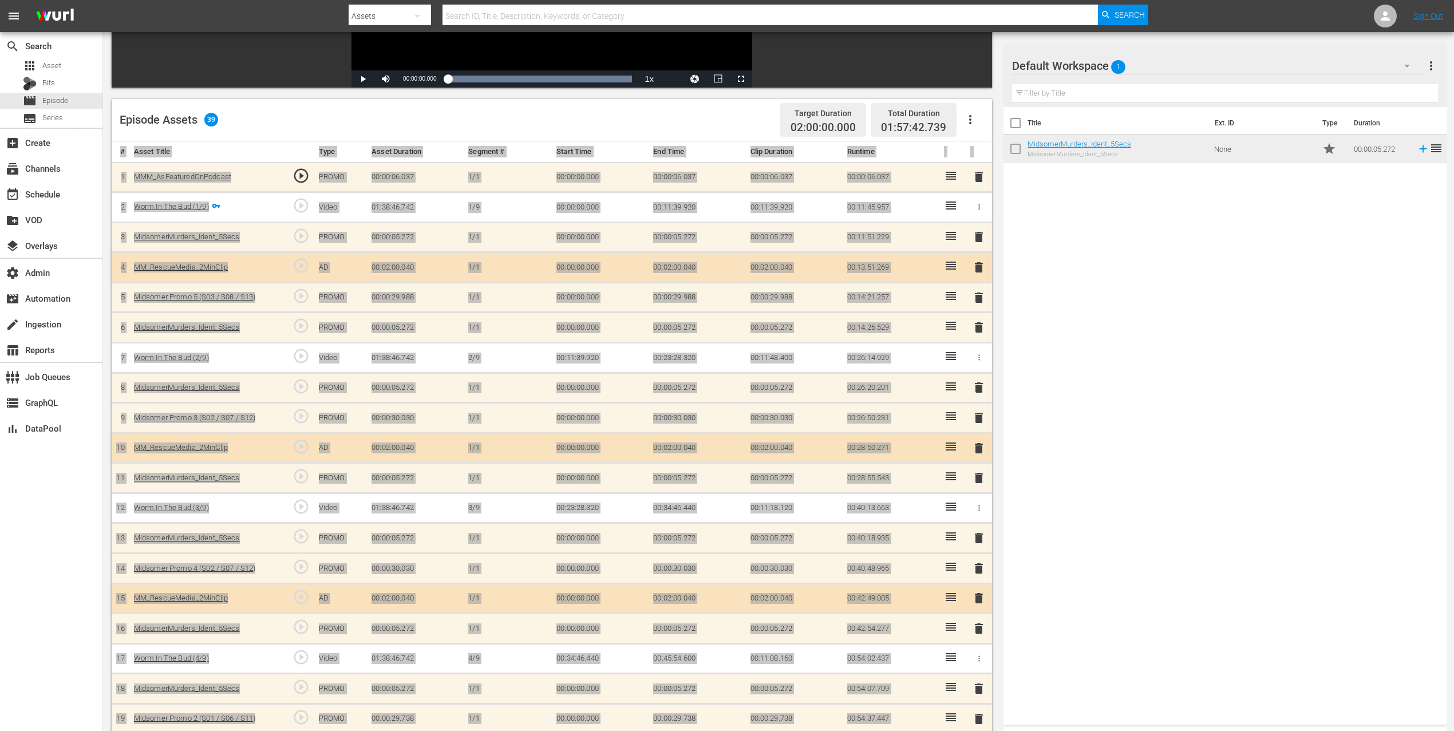
drag, startPoint x: 1144, startPoint y: 149, endPoint x: 914, endPoint y: 3, distance: 272.5
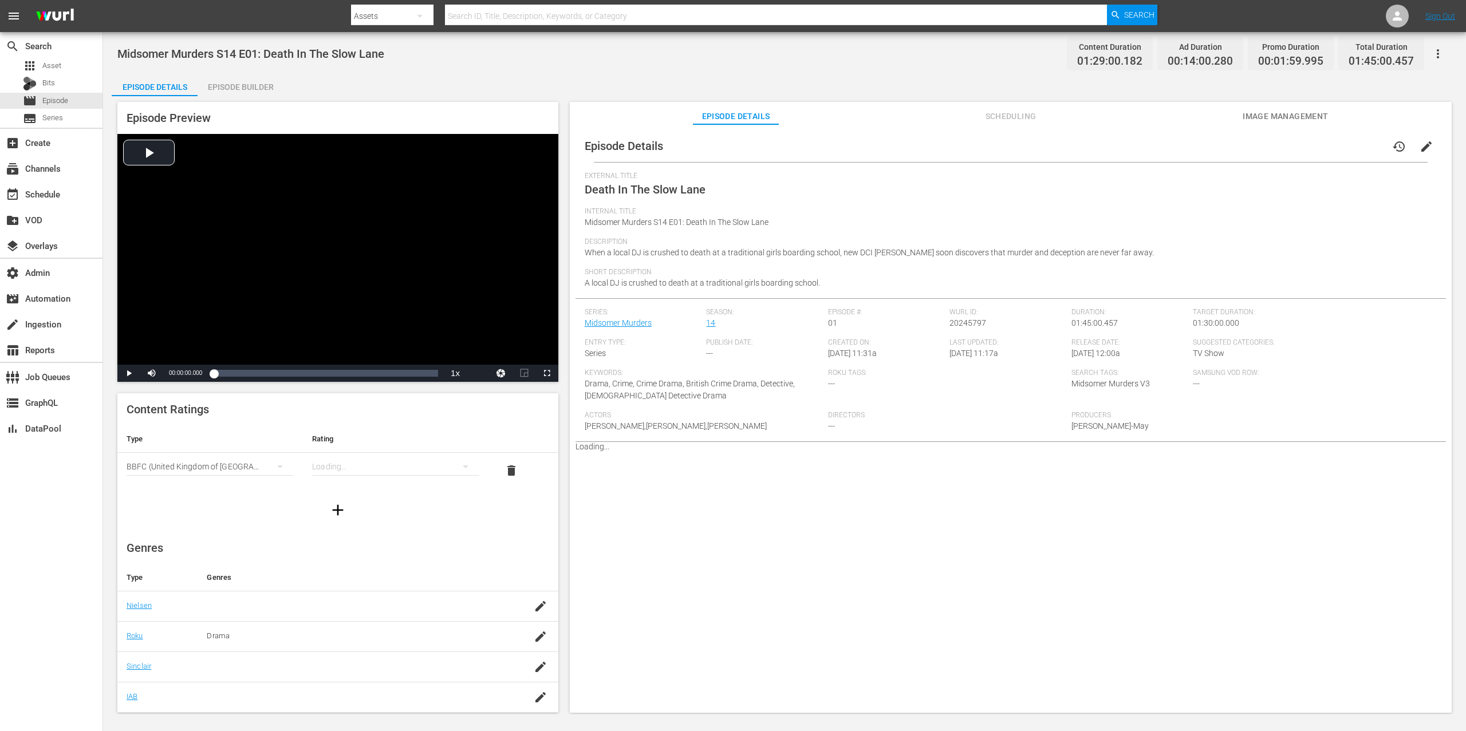
click at [249, 88] on div "Episode Builder" at bounding box center [241, 86] width 86 height 27
click at [243, 94] on div "Episode Builder" at bounding box center [241, 86] width 86 height 27
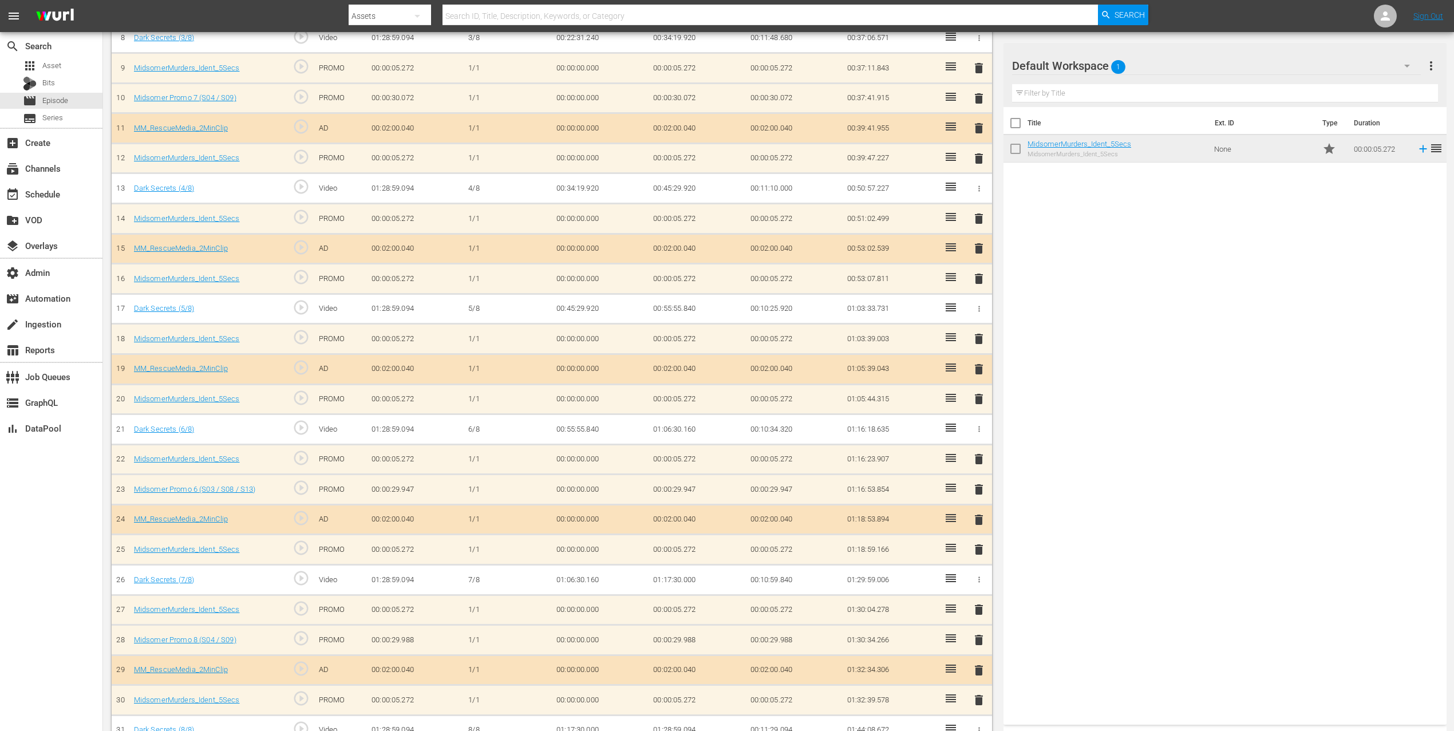
scroll to position [625, 0]
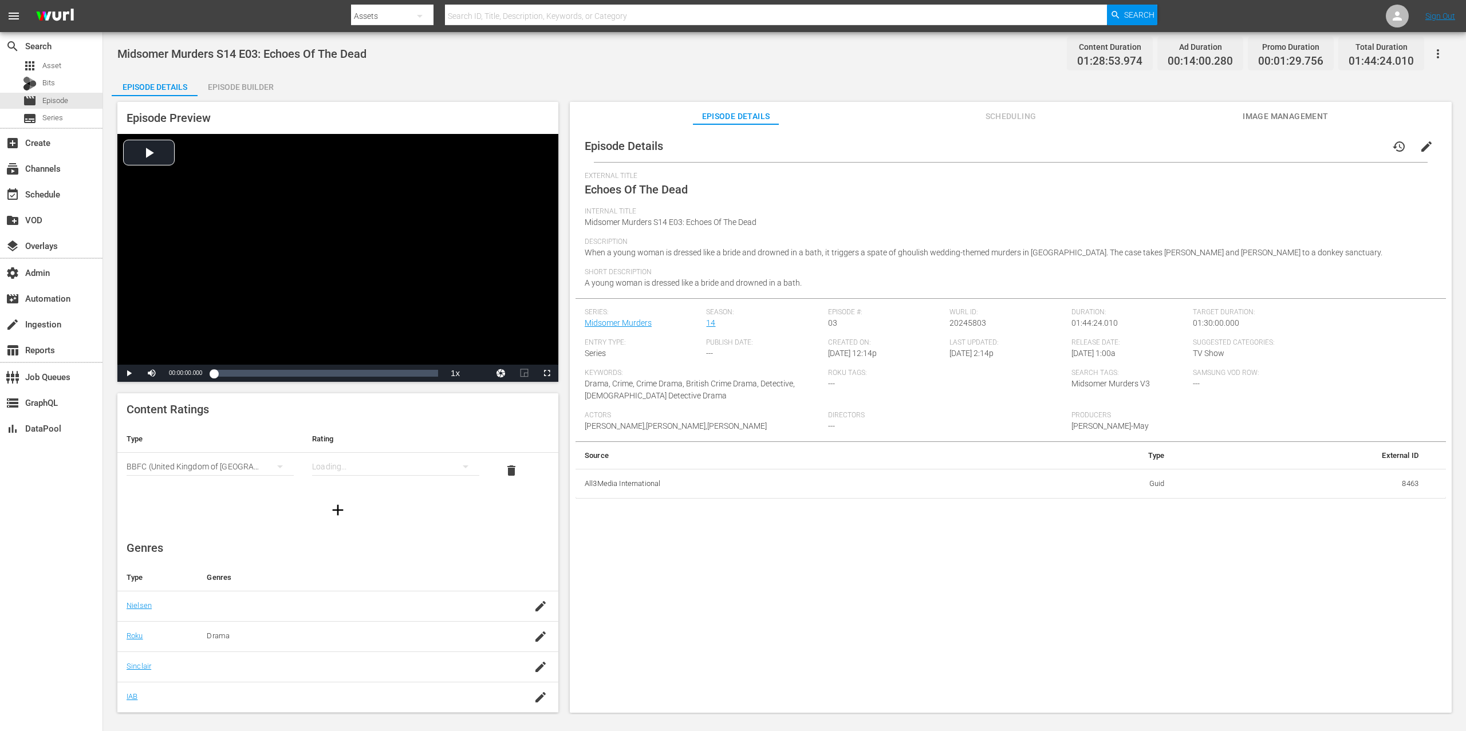
drag, startPoint x: 220, startPoint y: 76, endPoint x: 250, endPoint y: 93, distance: 33.6
click at [220, 77] on div "Episode Builder" at bounding box center [241, 86] width 86 height 27
click at [252, 71] on div "Midsomer Murders S14 E04: The Oblong Murders Content Duration 01:28:31.424 Ad D…" at bounding box center [784, 373] width 1363 height 682
click at [252, 82] on div "Episode Builder" at bounding box center [241, 86] width 86 height 27
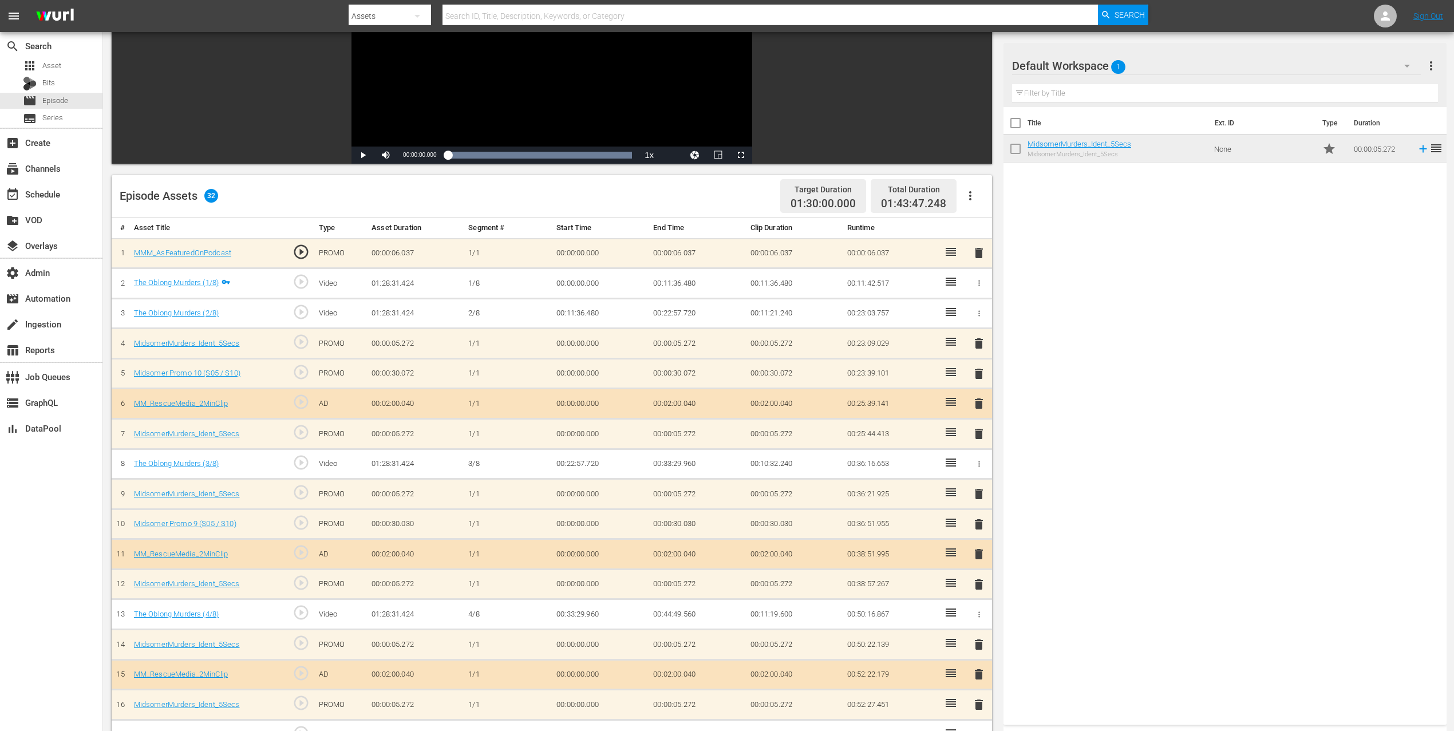
scroll to position [148, 0]
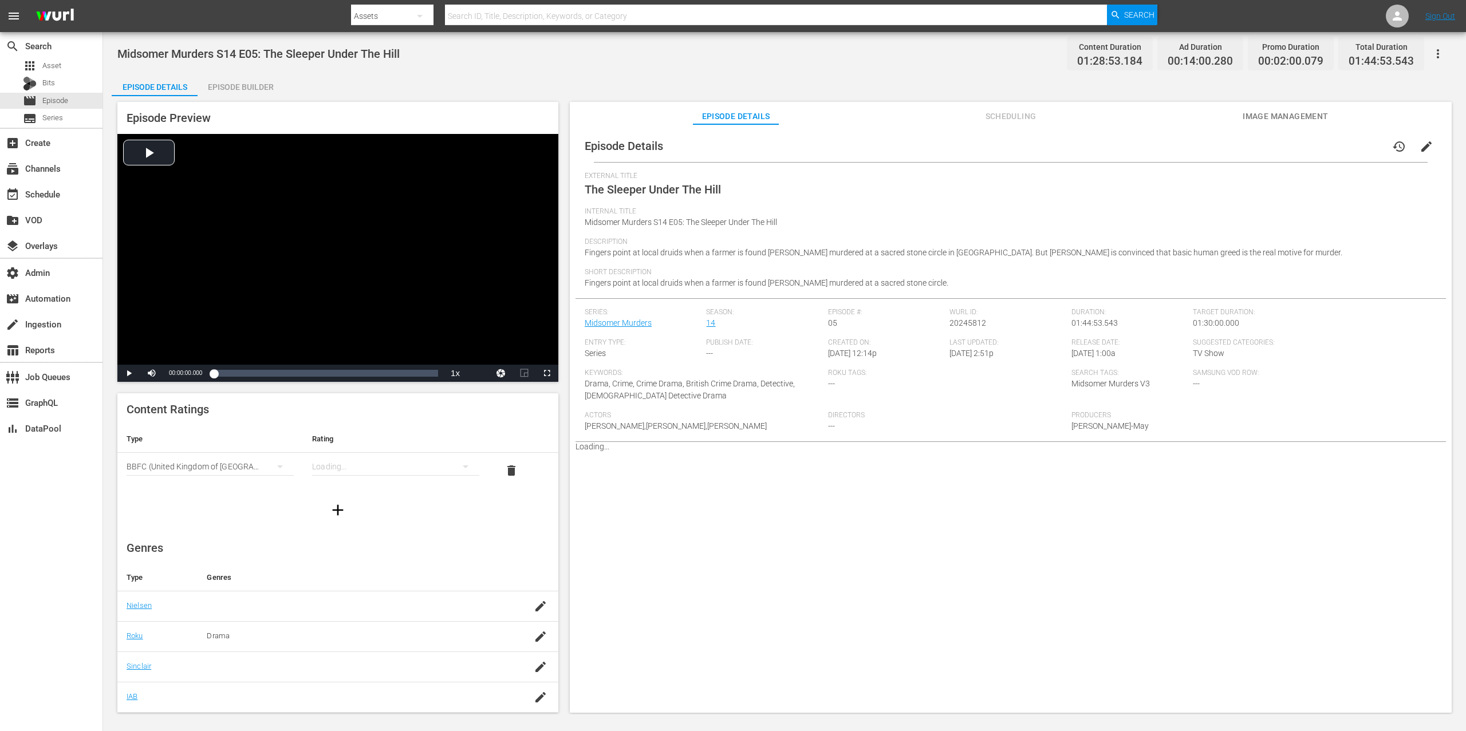
drag, startPoint x: 230, startPoint y: 88, endPoint x: 251, endPoint y: 90, distance: 20.8
click at [230, 88] on div "Episode Builder" at bounding box center [241, 86] width 86 height 27
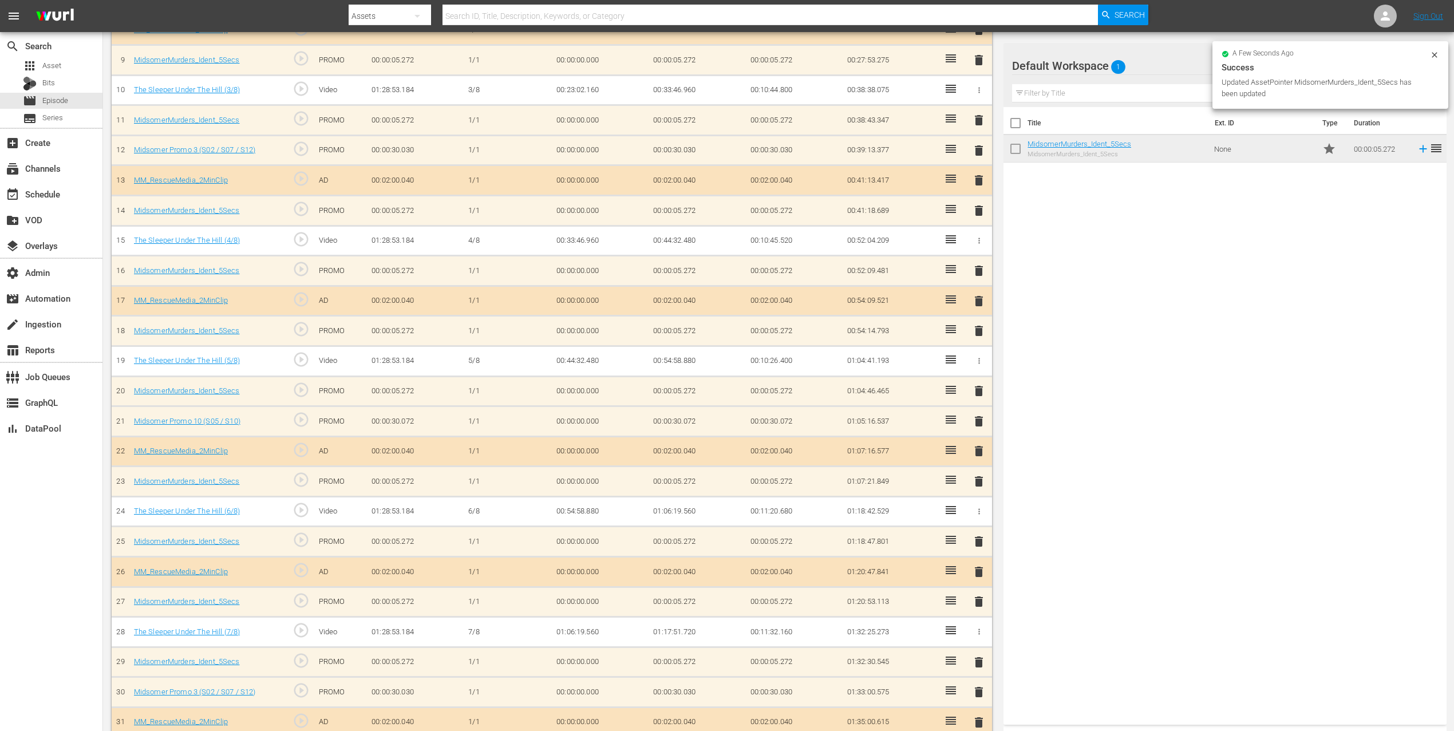
scroll to position [655, 0]
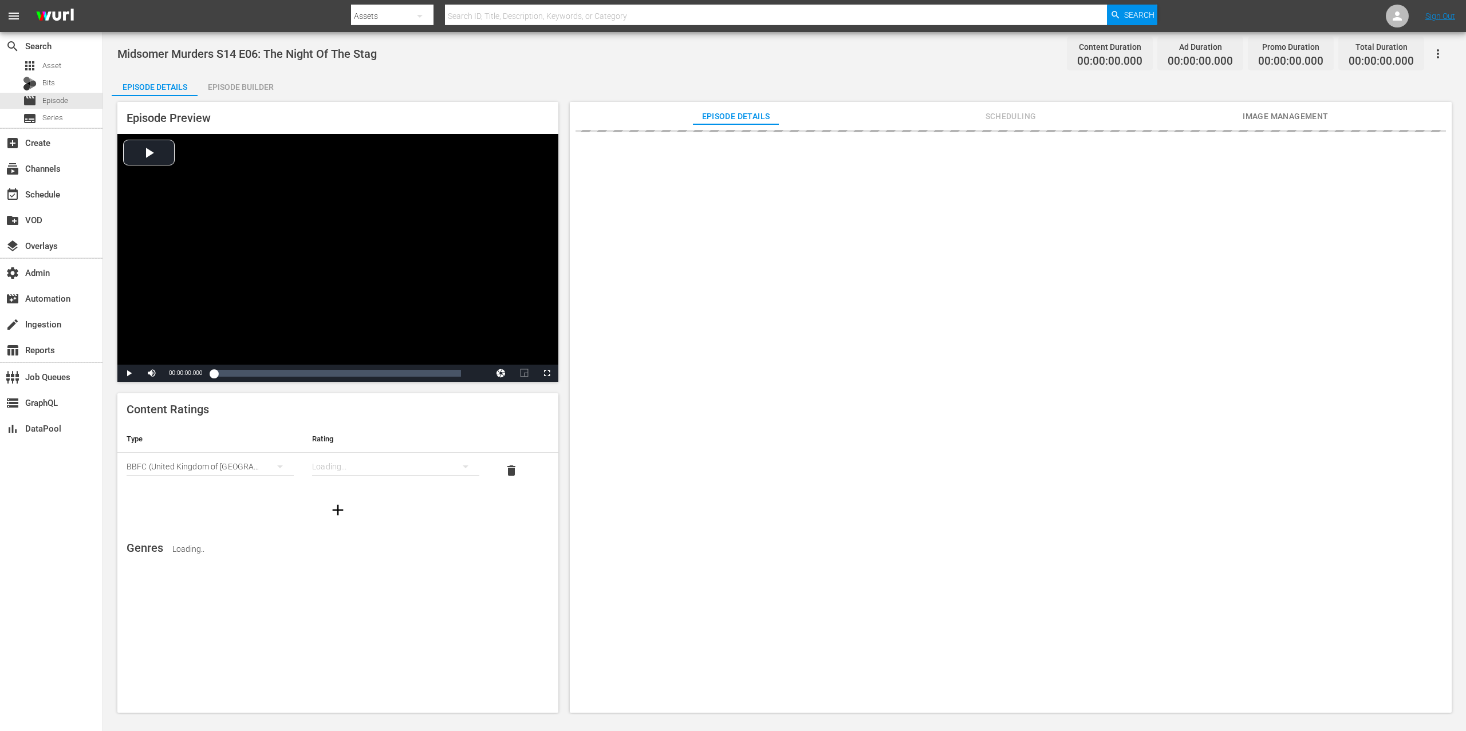
click at [252, 89] on div "Episode Builder" at bounding box center [241, 86] width 86 height 27
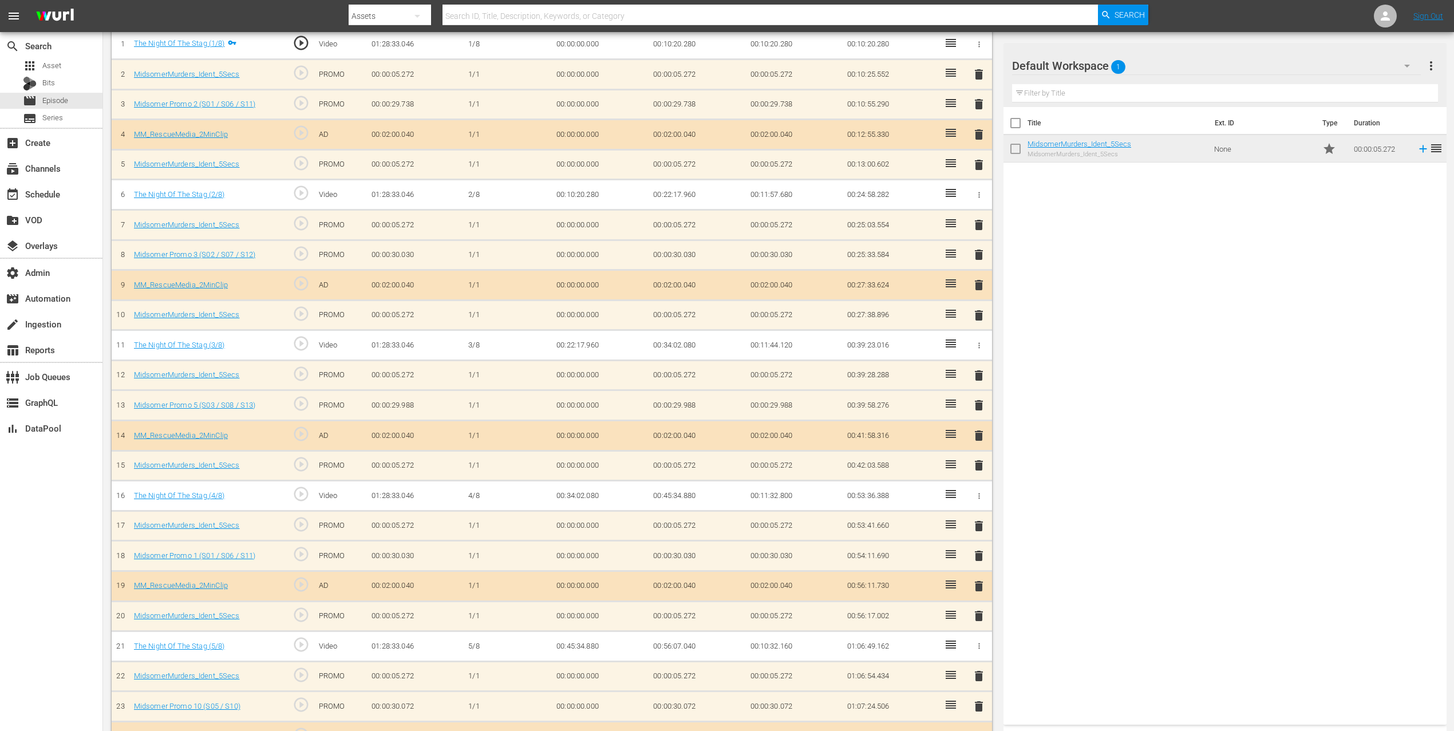
scroll to position [282, 0]
